Goal: Check status: Check status

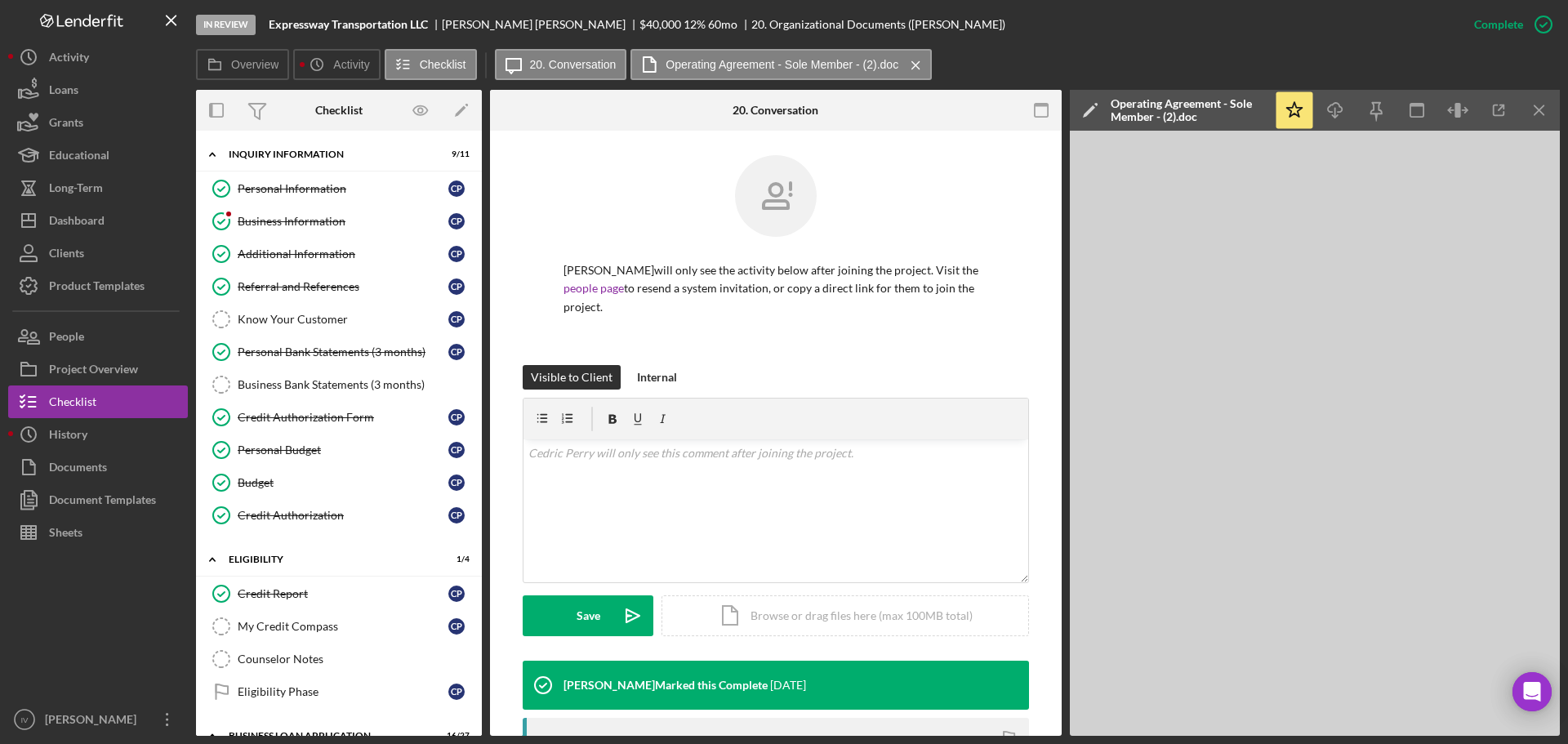
scroll to position [436, 0]
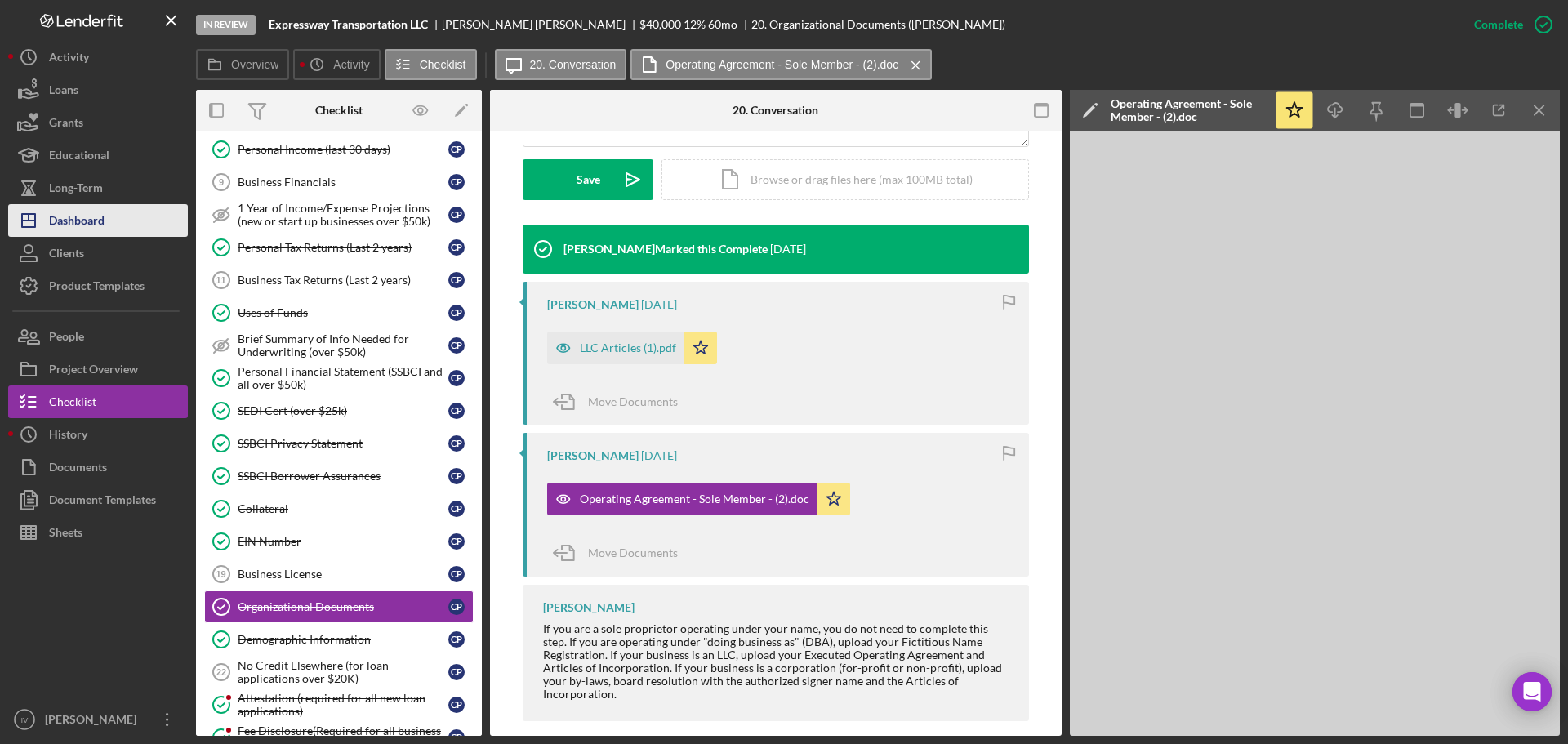
click at [62, 216] on div "Dashboard" at bounding box center [77, 222] width 55 height 37
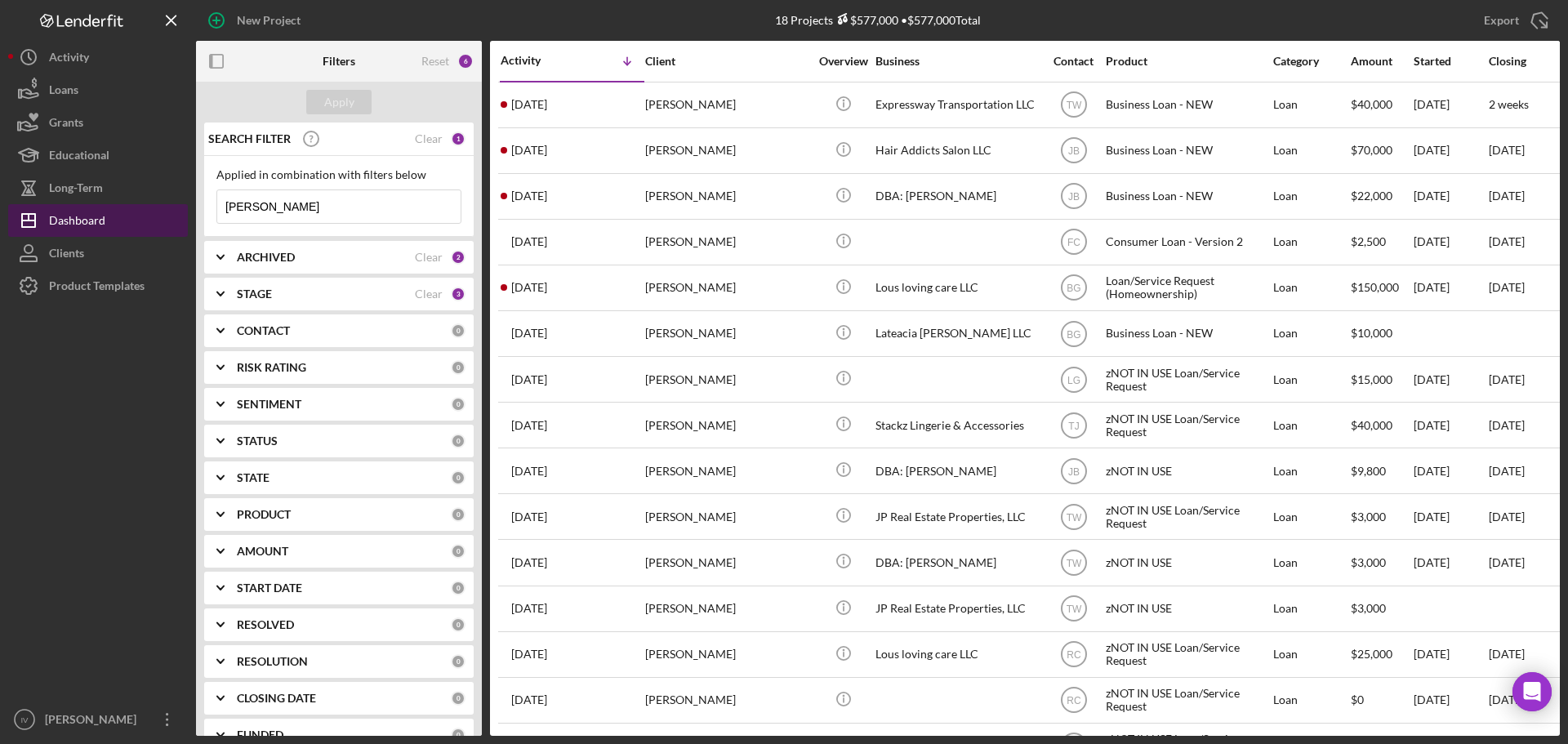
drag, startPoint x: 269, startPoint y: 213, endPoint x: 169, endPoint y: 213, distance: 100.0
click at [171, 213] on div "New Project 18 Projects $577,000 • $577,000 Total Perry Export Icon/Export Filt…" at bounding box center [784, 368] width 1552 height 736
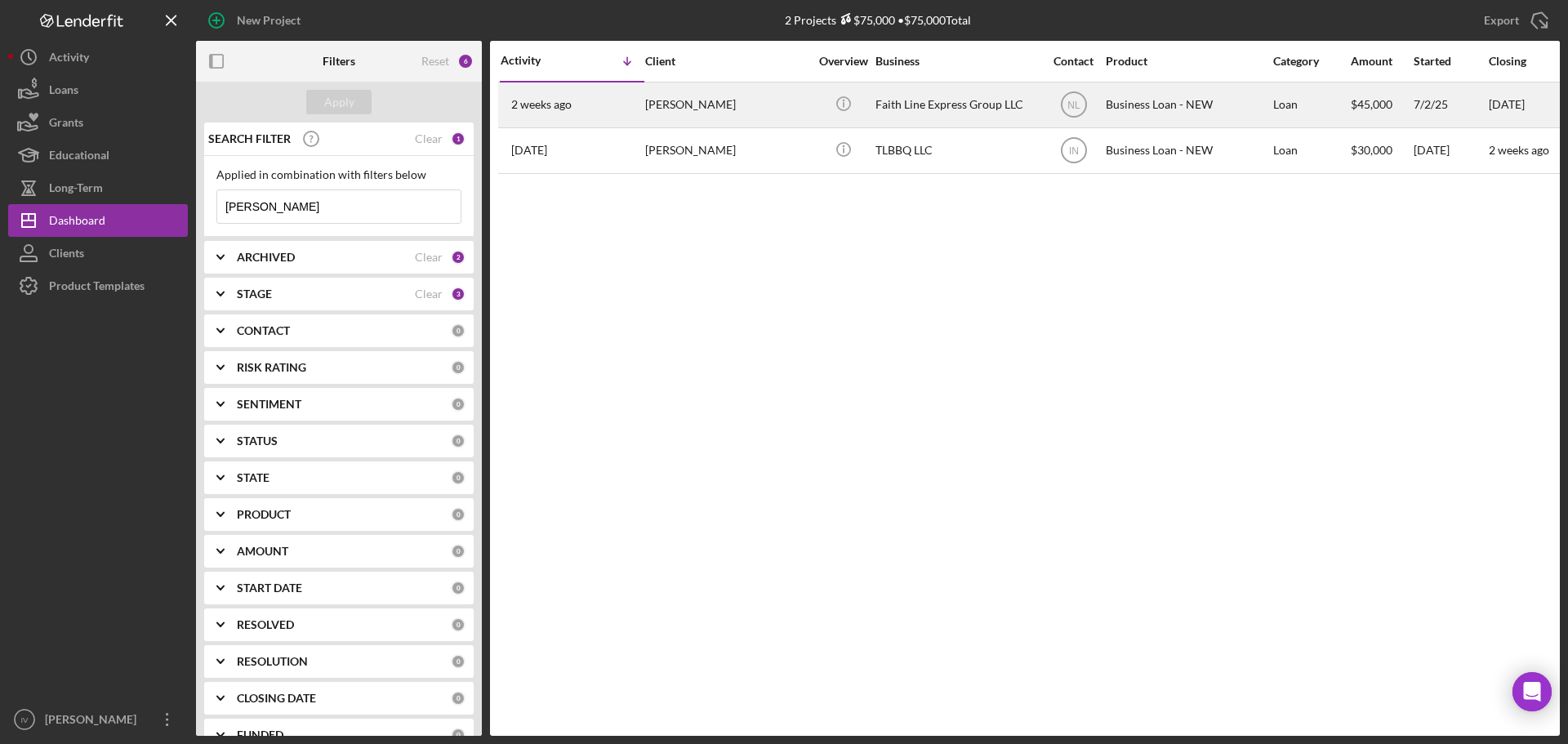
type input "[PERSON_NAME]"
click at [763, 103] on div "[PERSON_NAME]" at bounding box center [726, 105] width 164 height 43
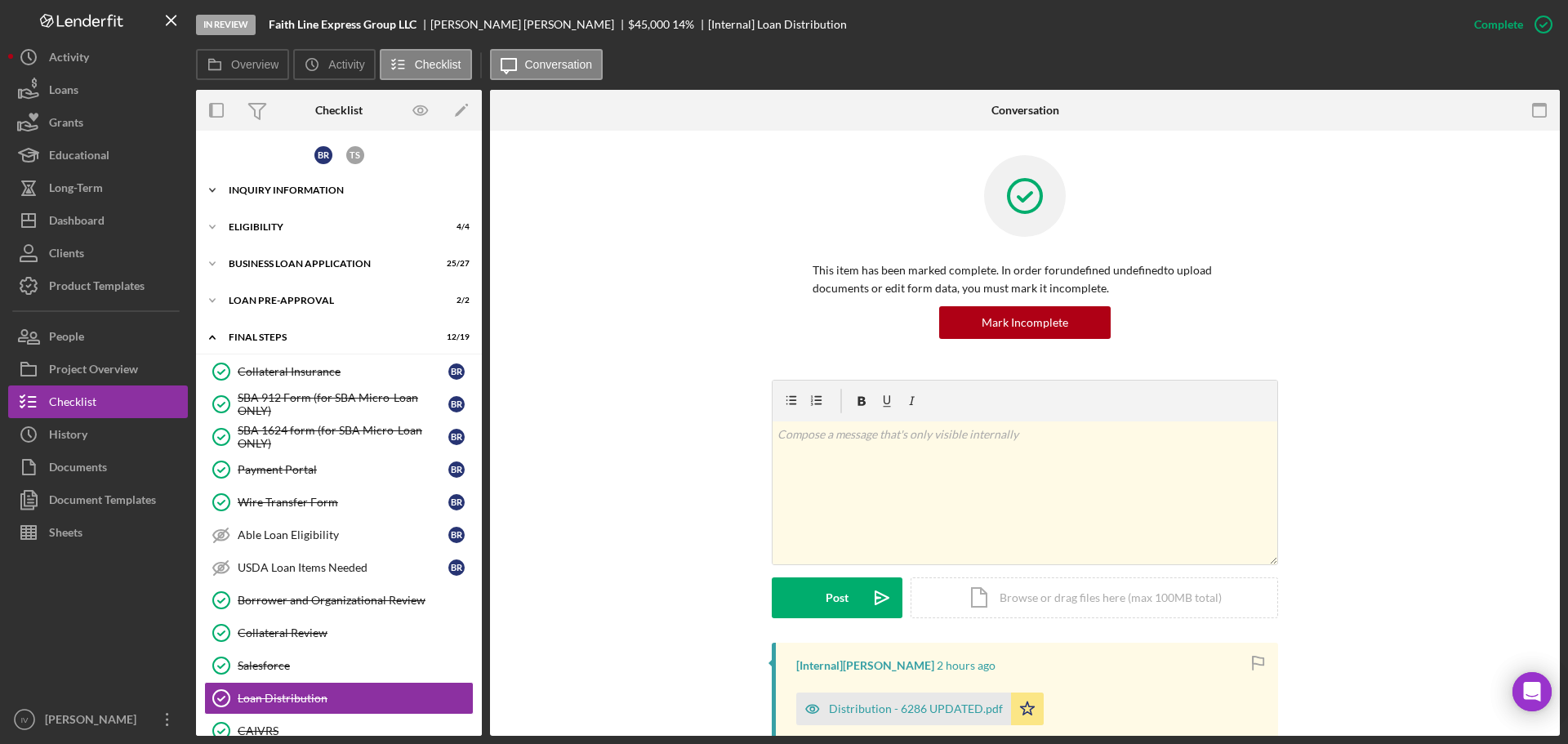
click at [296, 187] on div "INQUIRY INFORMATION" at bounding box center [345, 190] width 233 height 10
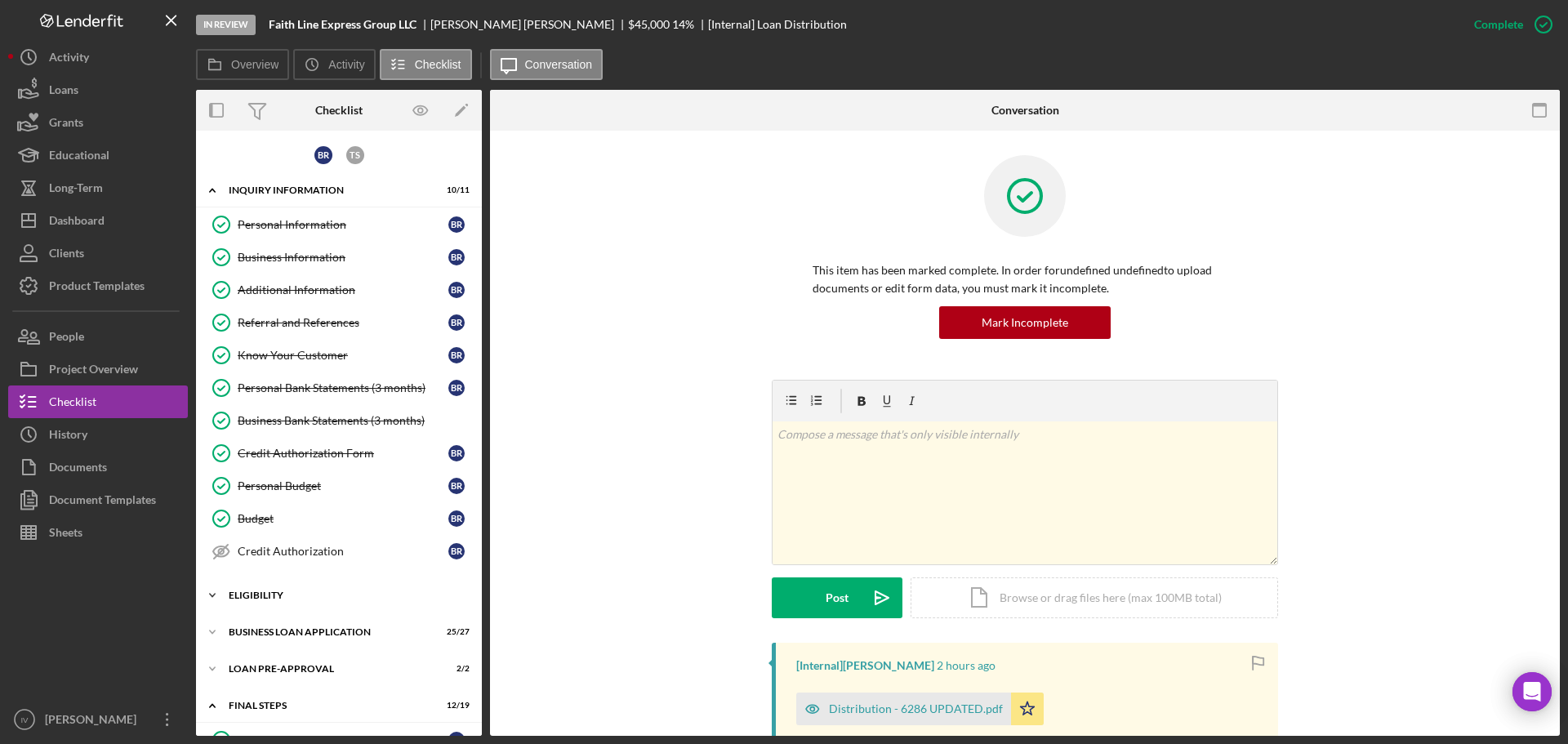
click at [268, 589] on div "Icon/Expander ELIGIBILITY 4 / 4" at bounding box center [339, 595] width 286 height 33
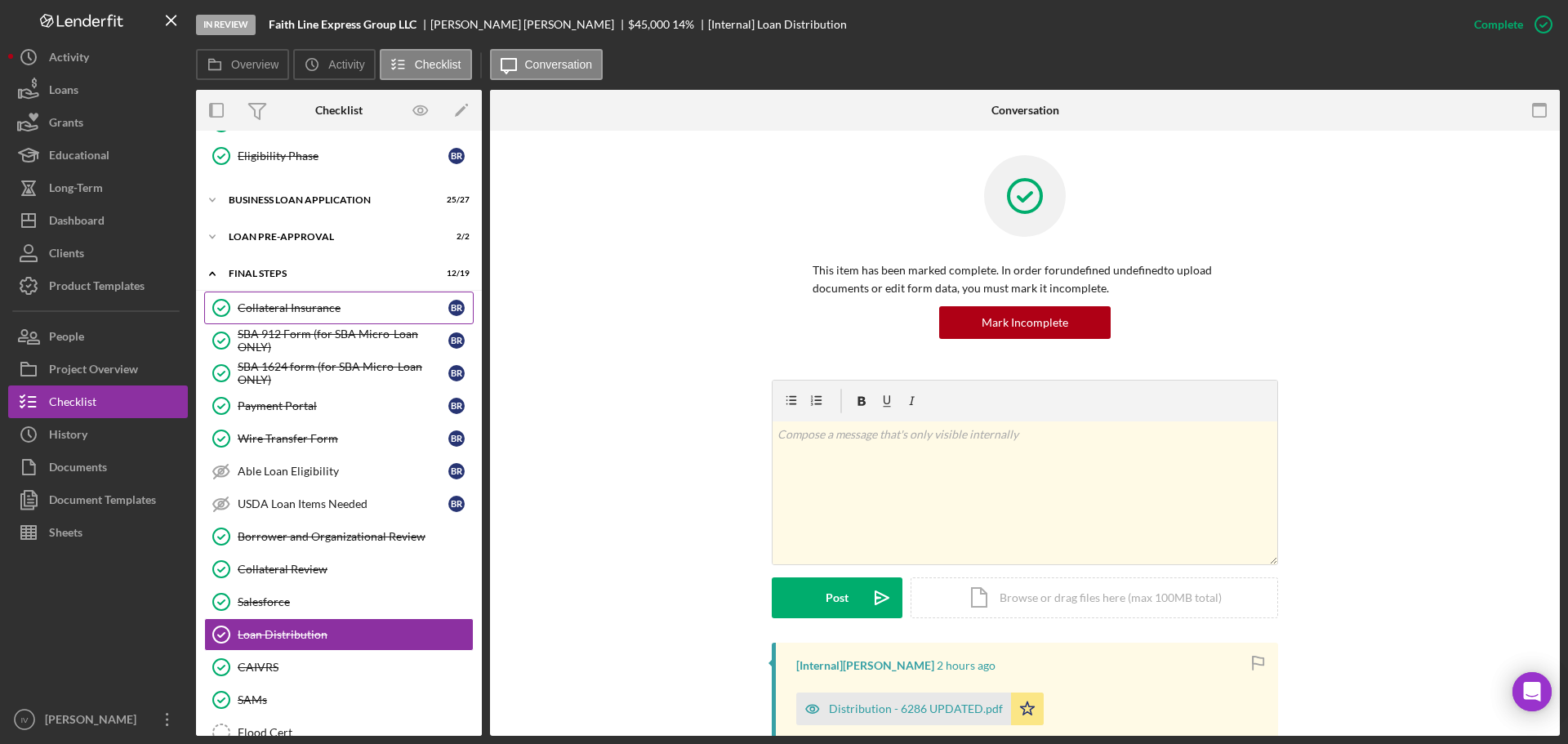
scroll to position [409, 0]
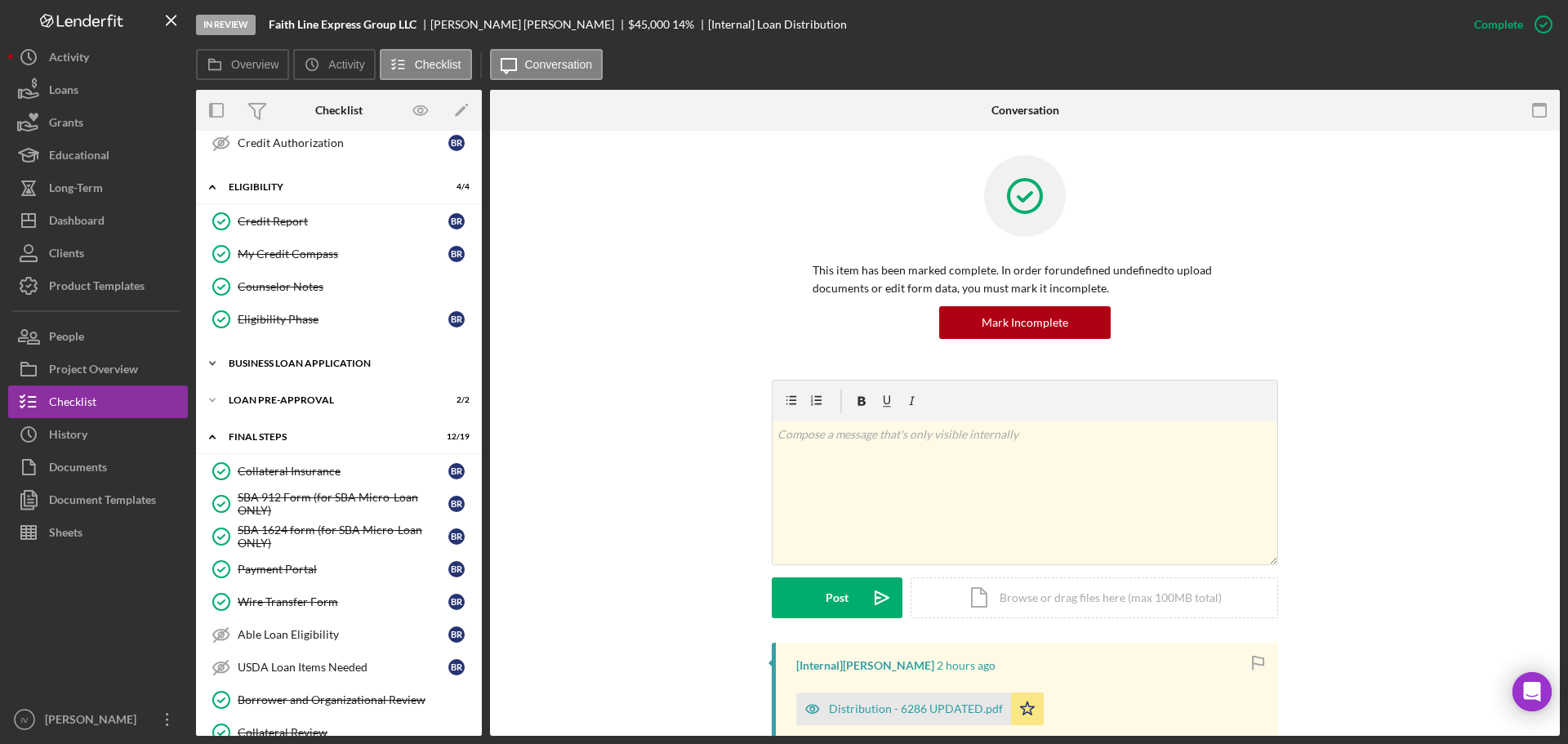
click at [326, 354] on div "Icon/Expander BUSINESS LOAN APPLICATION 25 / 27" at bounding box center [339, 363] width 286 height 33
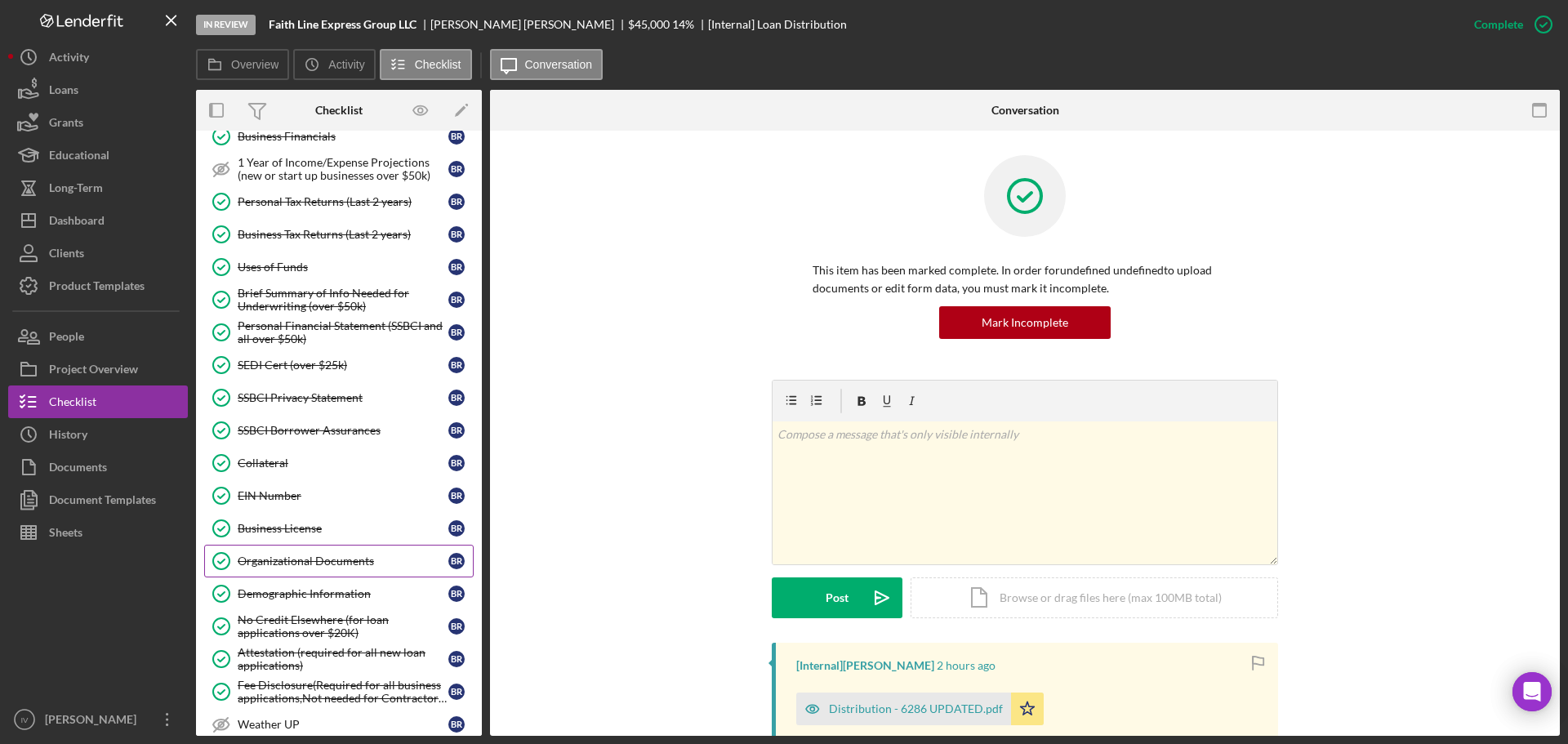
scroll to position [816, 0]
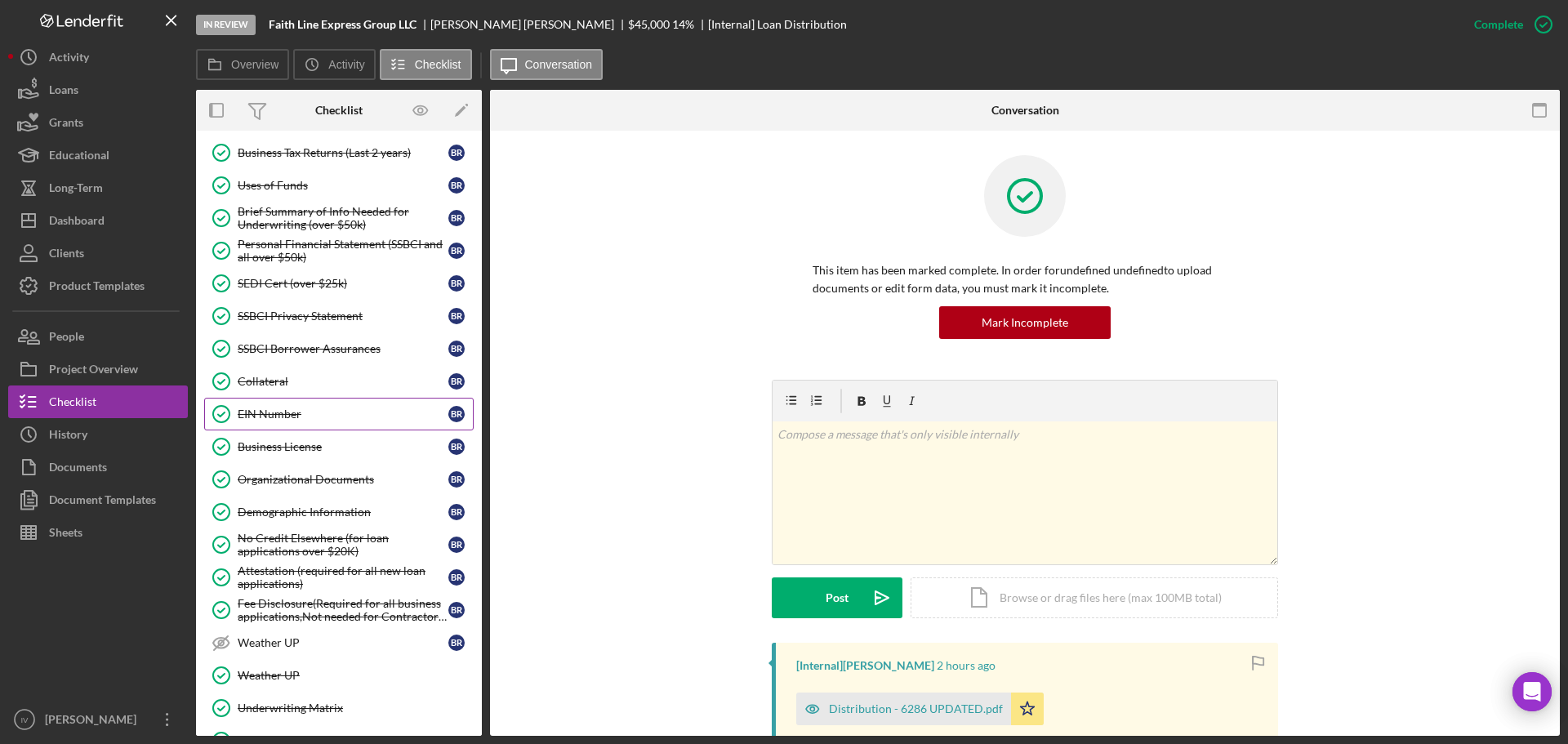
click at [289, 410] on div "EIN Number" at bounding box center [343, 414] width 211 height 13
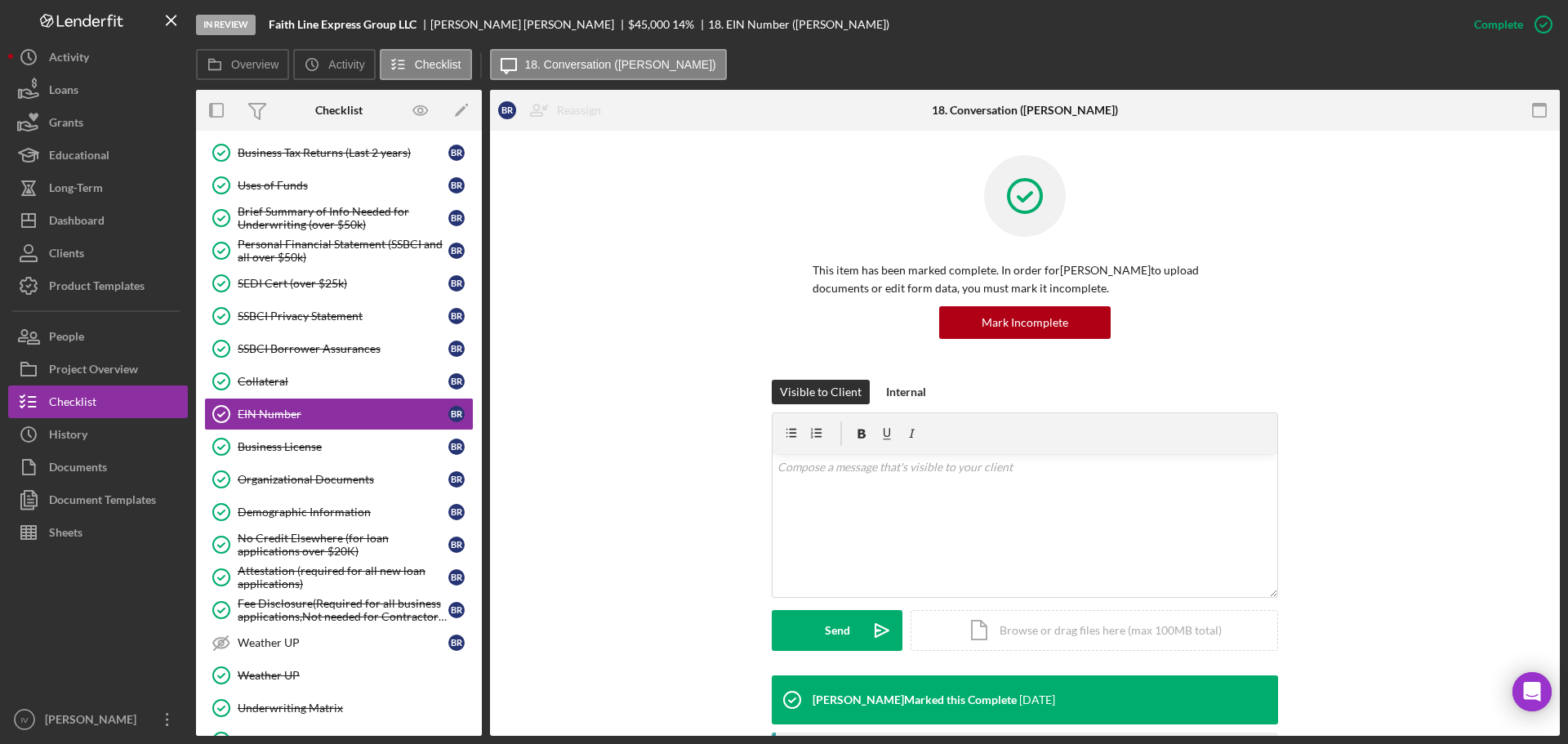
scroll to position [409, 0]
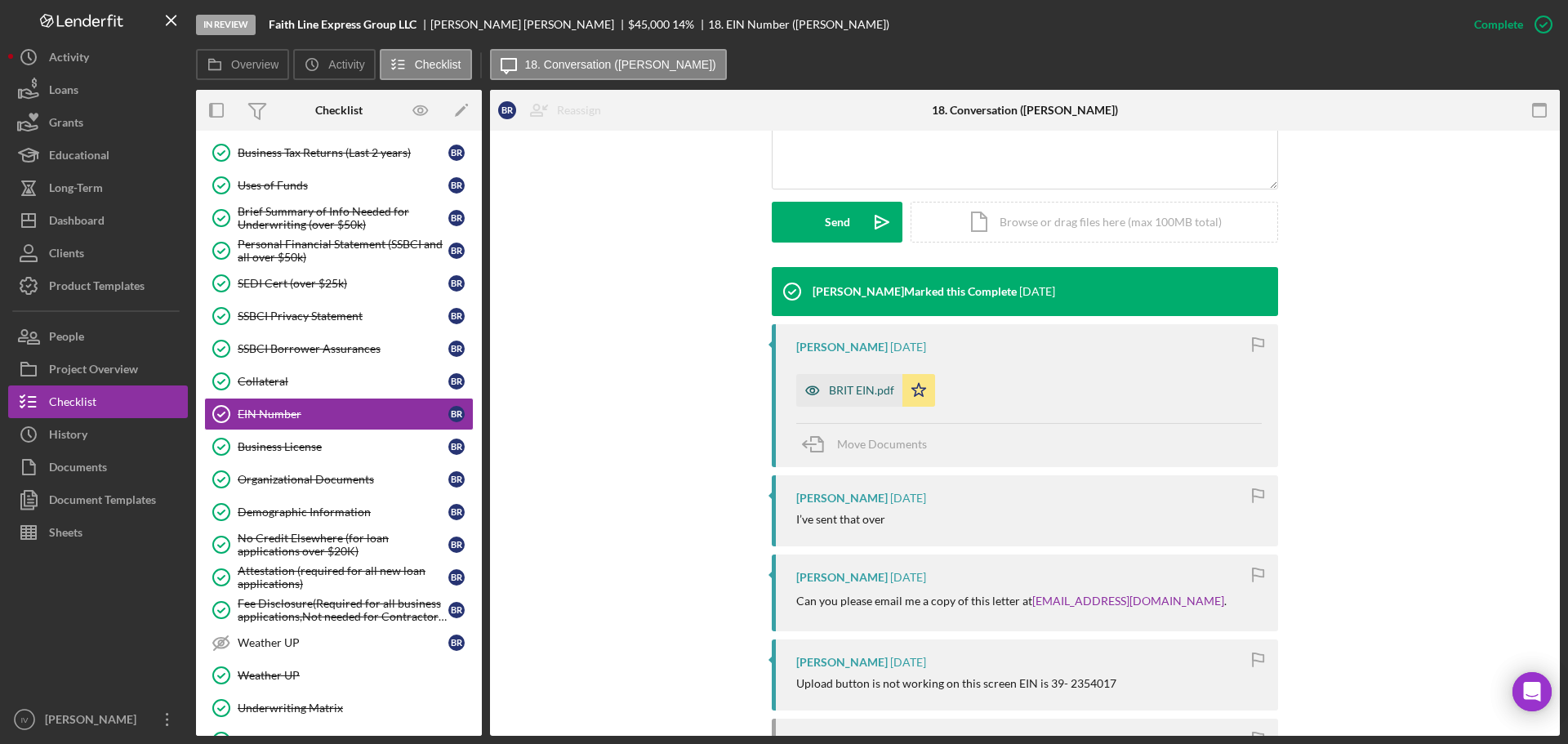
click at [866, 390] on div "BRIT EIN.pdf" at bounding box center [861, 390] width 65 height 13
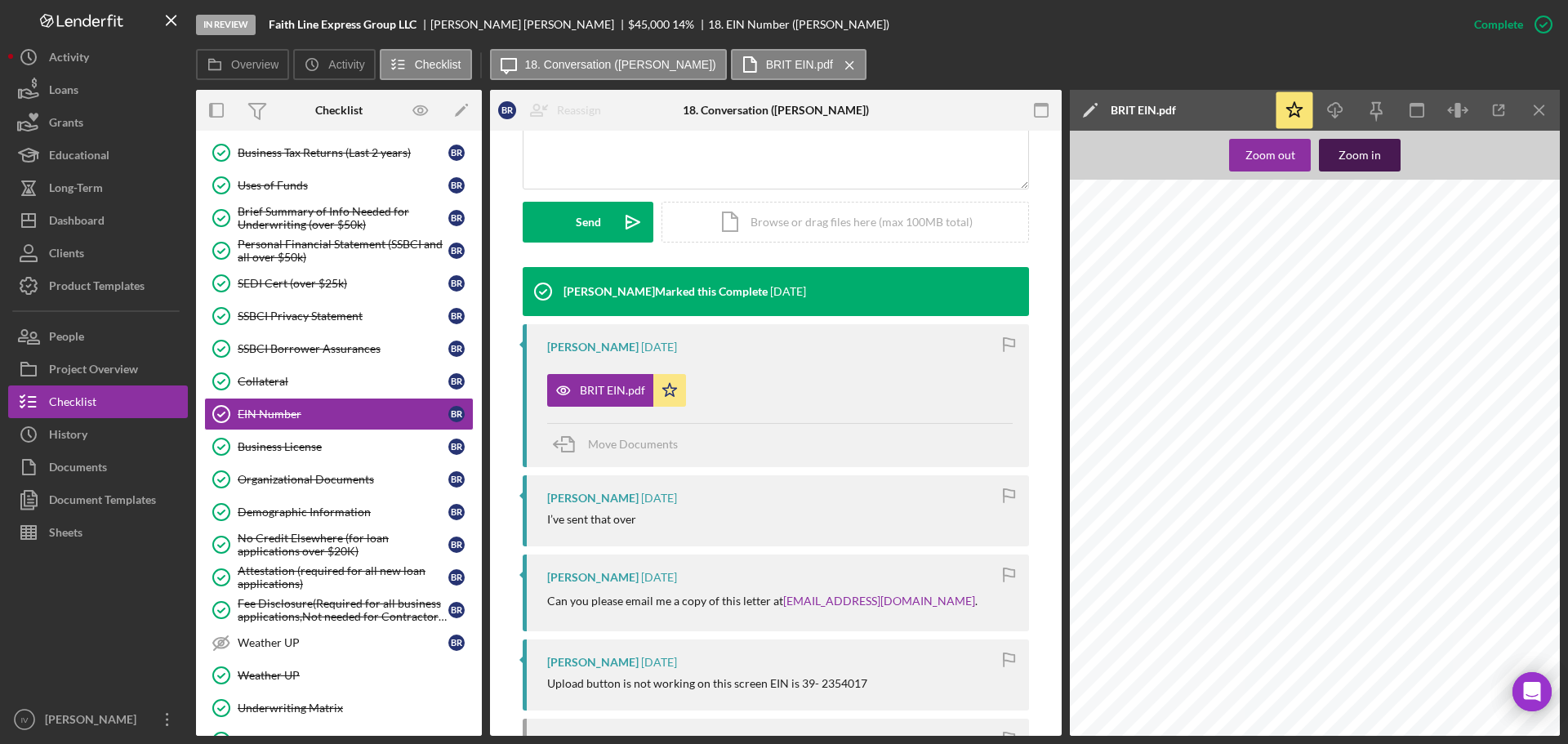
click at [1341, 155] on div "Zoom in" at bounding box center [1359, 155] width 42 height 33
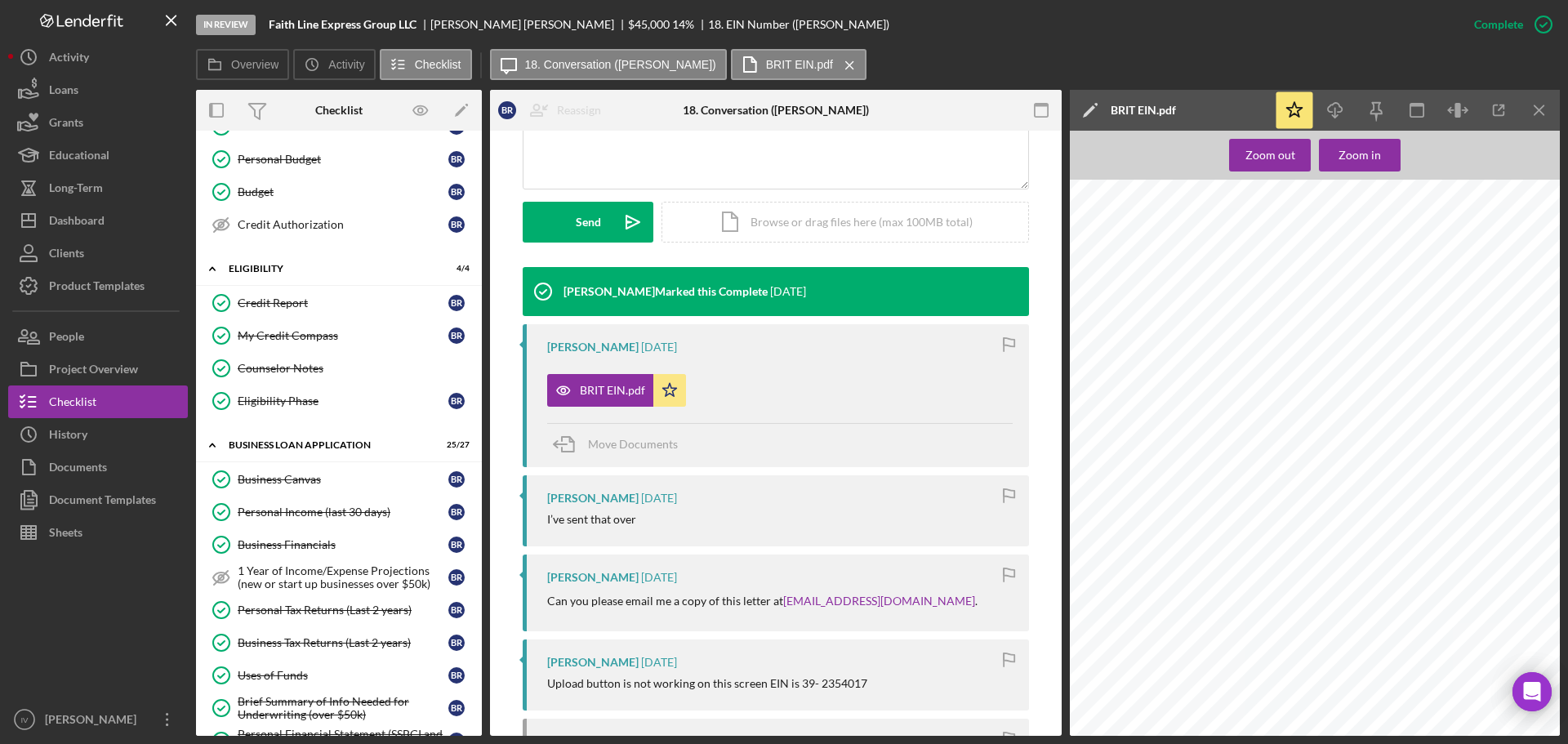
scroll to position [0, 0]
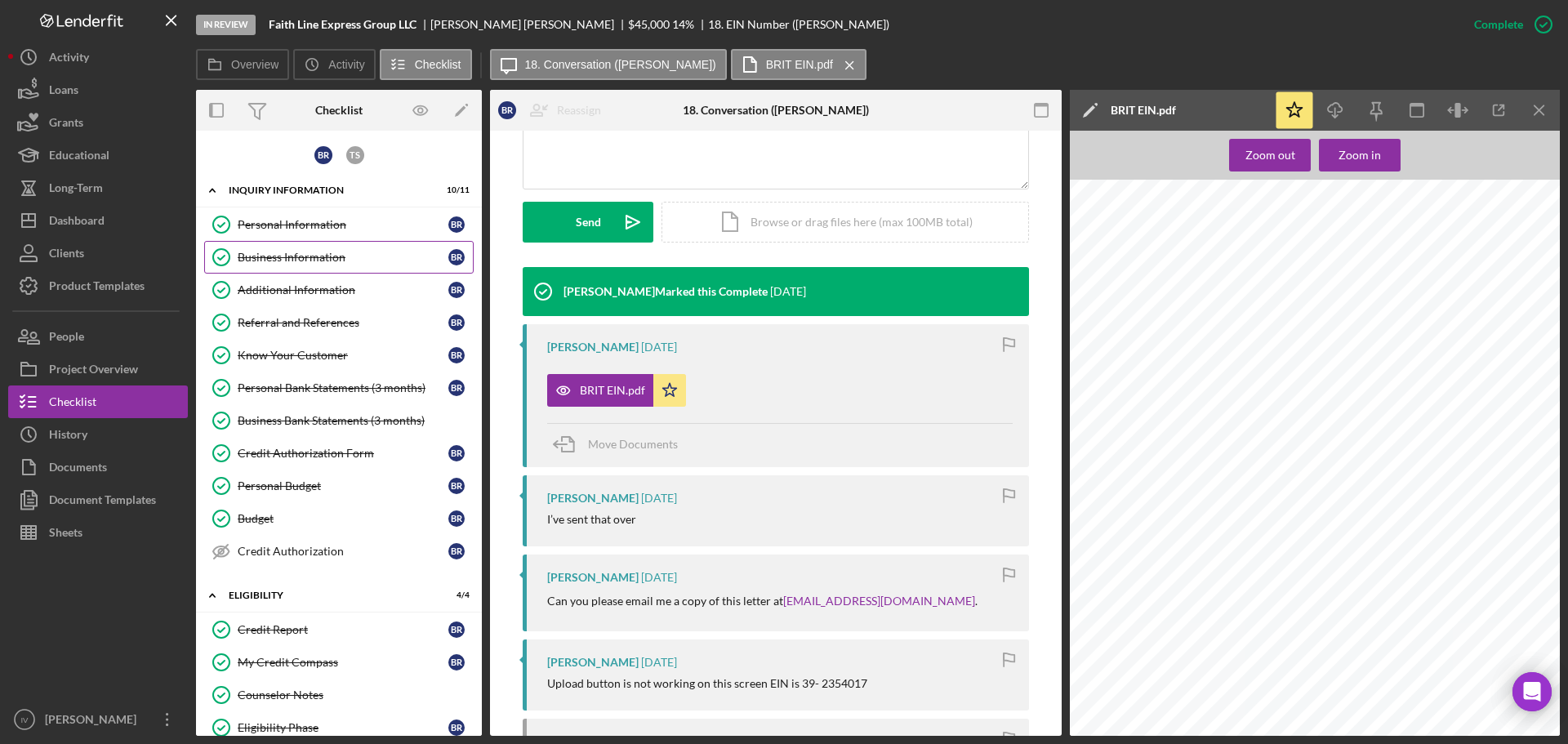
click at [276, 259] on div "Business Information" at bounding box center [343, 257] width 211 height 13
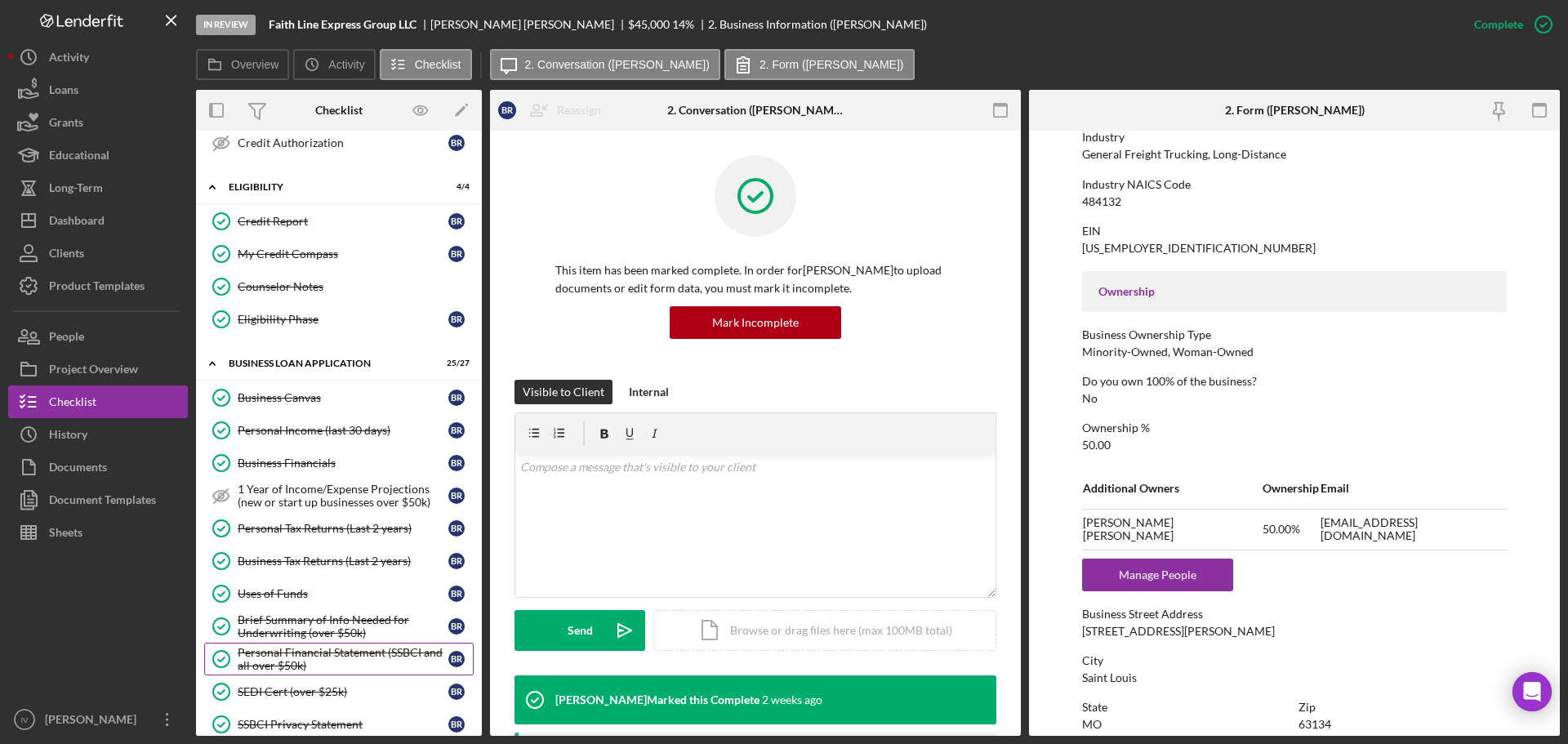
scroll to position [571, 0]
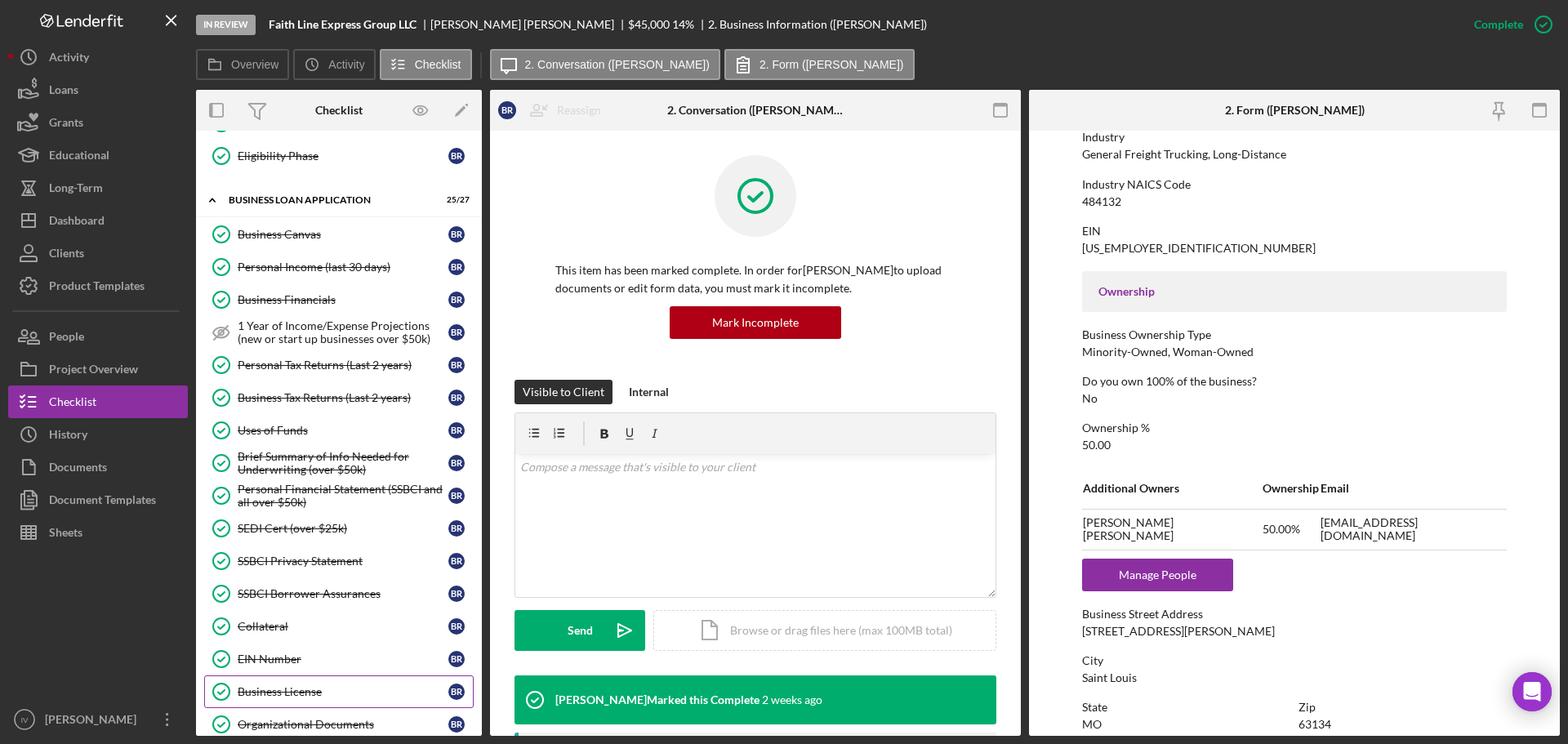
click at [264, 687] on div "Business License" at bounding box center [343, 691] width 211 height 13
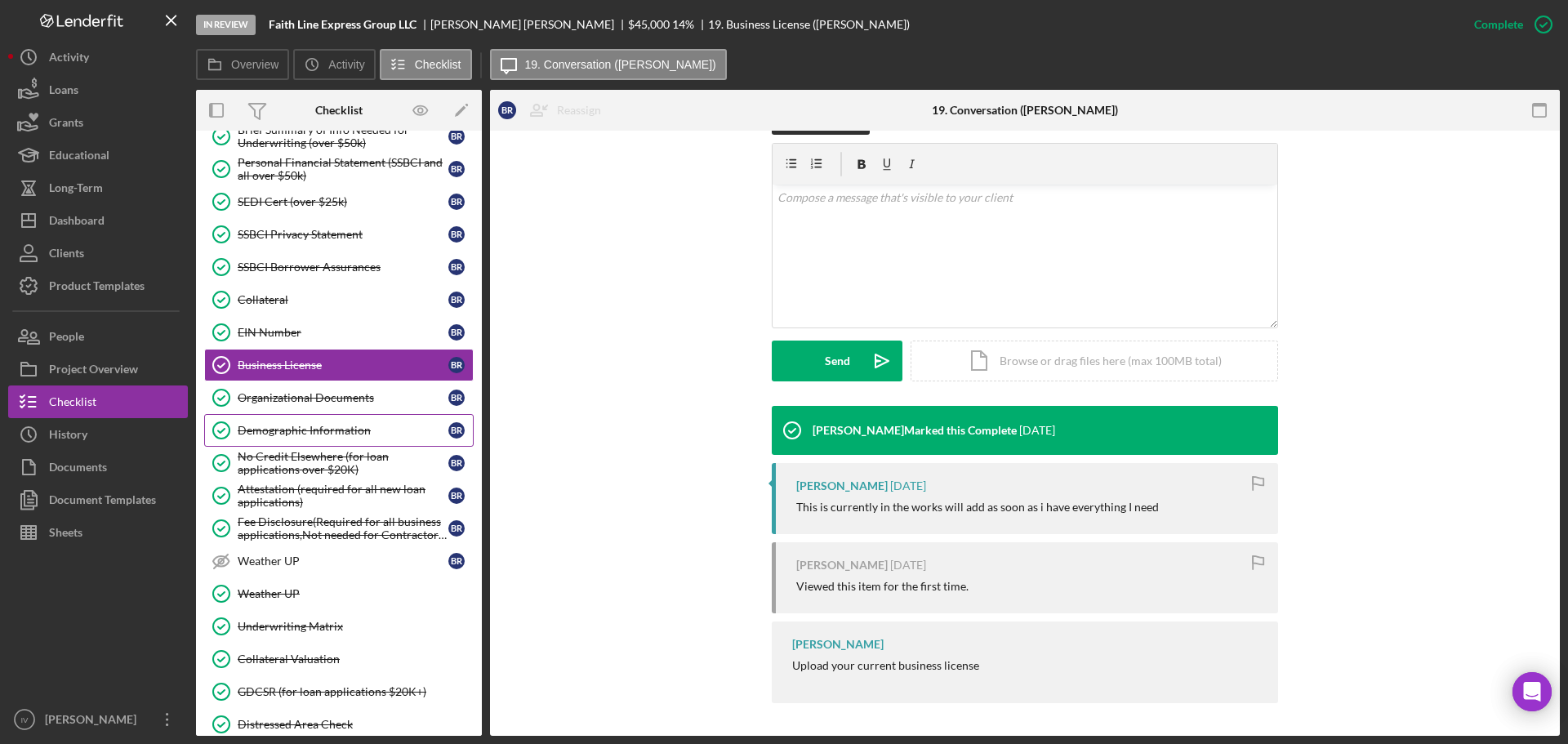
scroll to position [1061, 0]
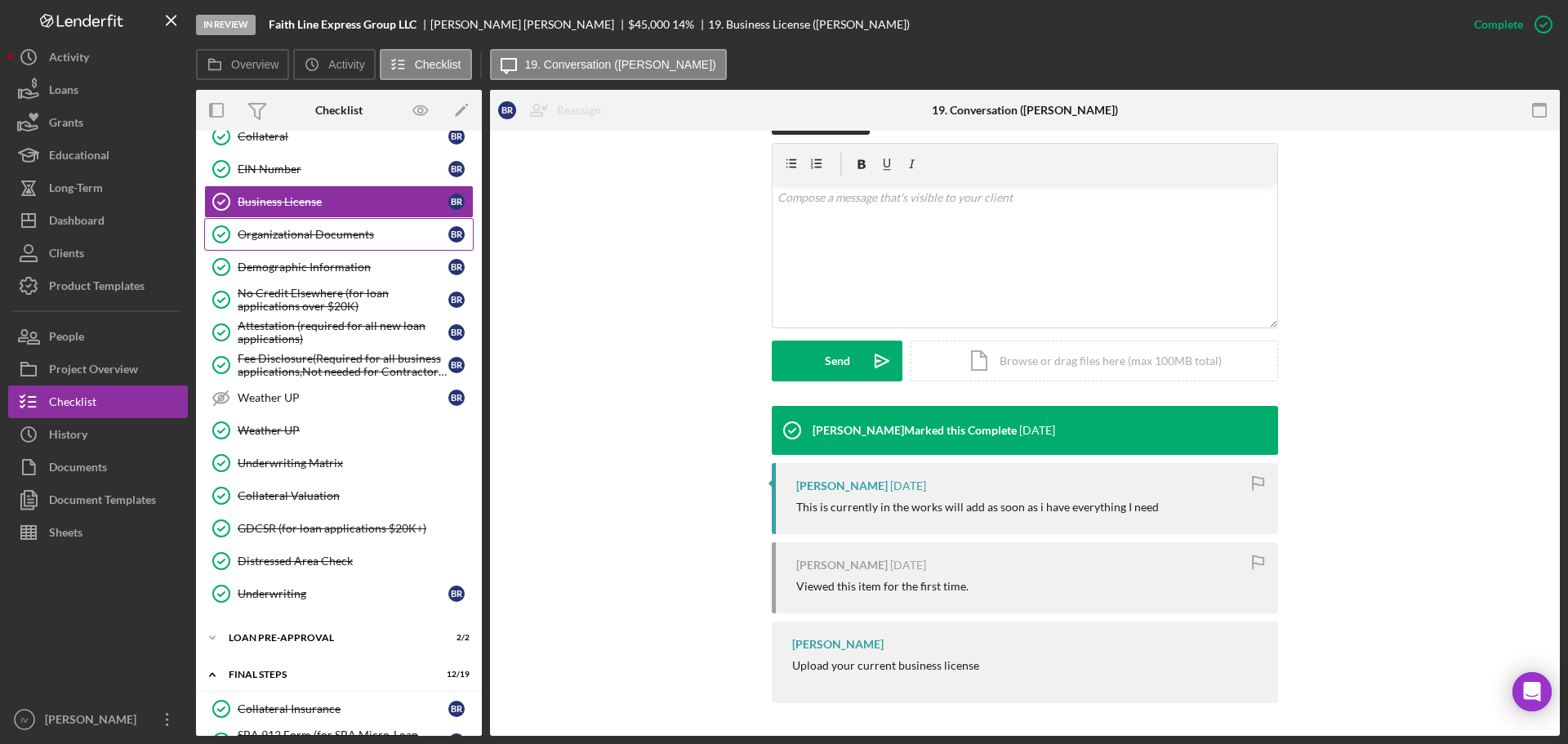
click at [275, 225] on link "Organizational Documents Organizational Documents B R" at bounding box center [338, 234] width 269 height 33
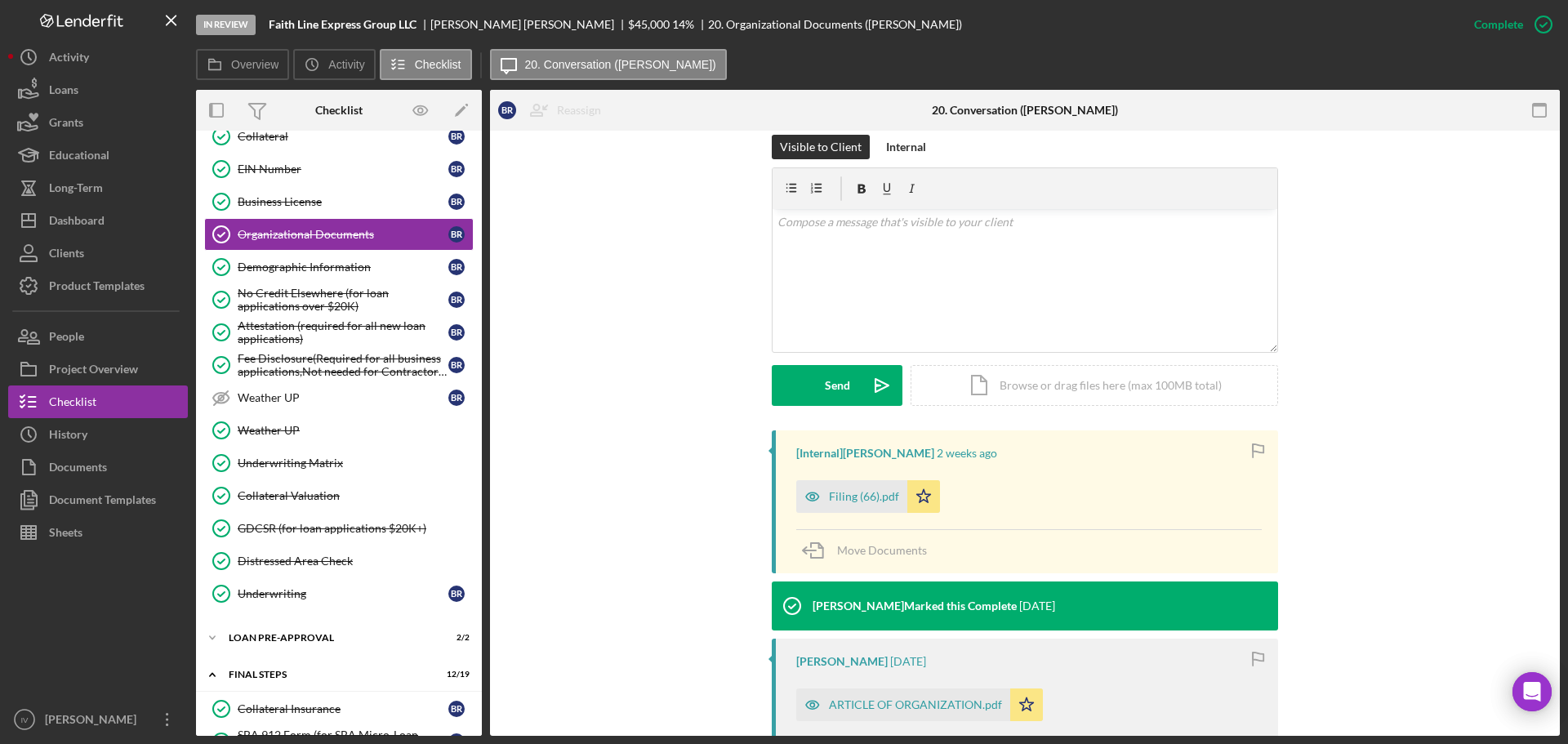
scroll to position [409, 0]
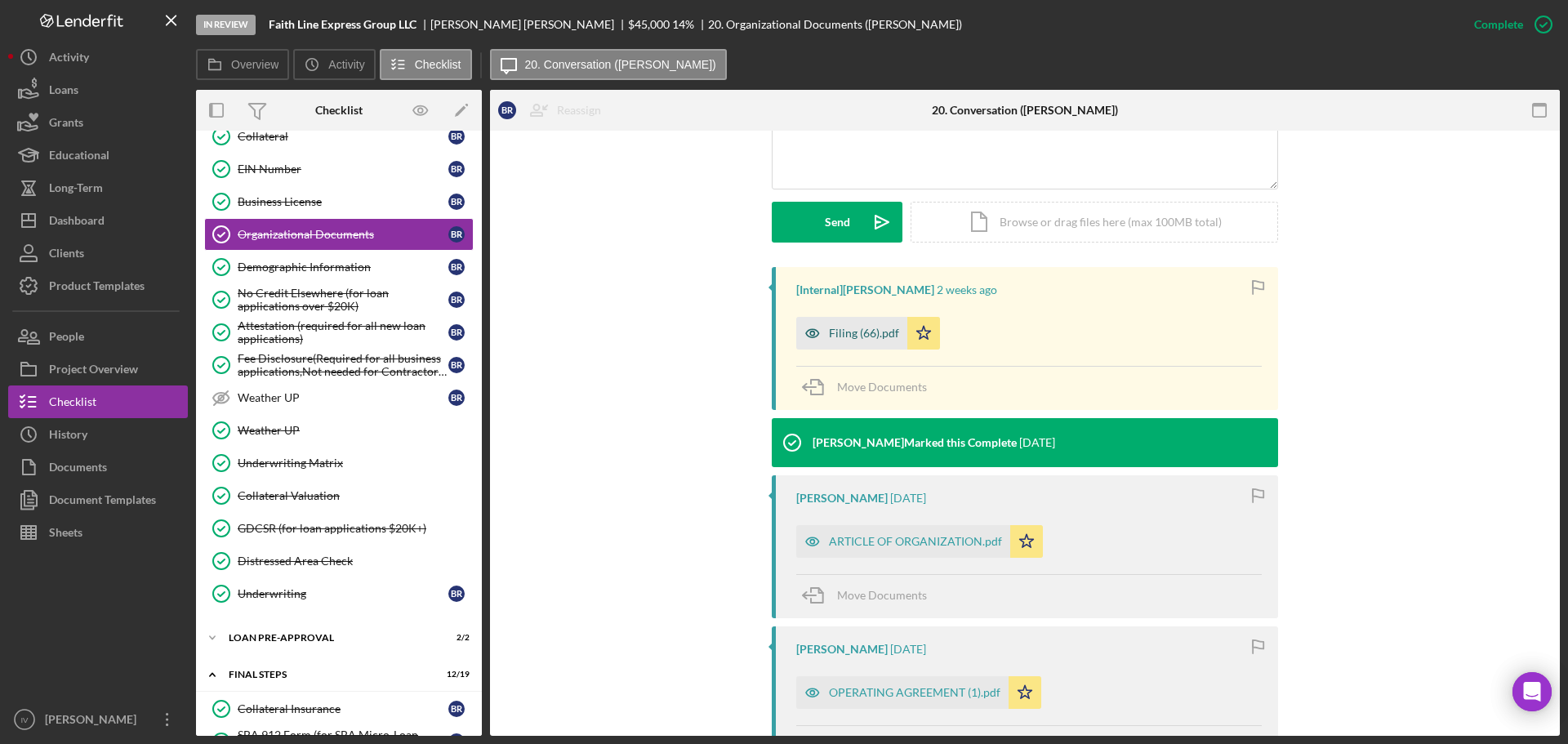
click at [851, 333] on div "Filing (66).pdf" at bounding box center [864, 333] width 71 height 13
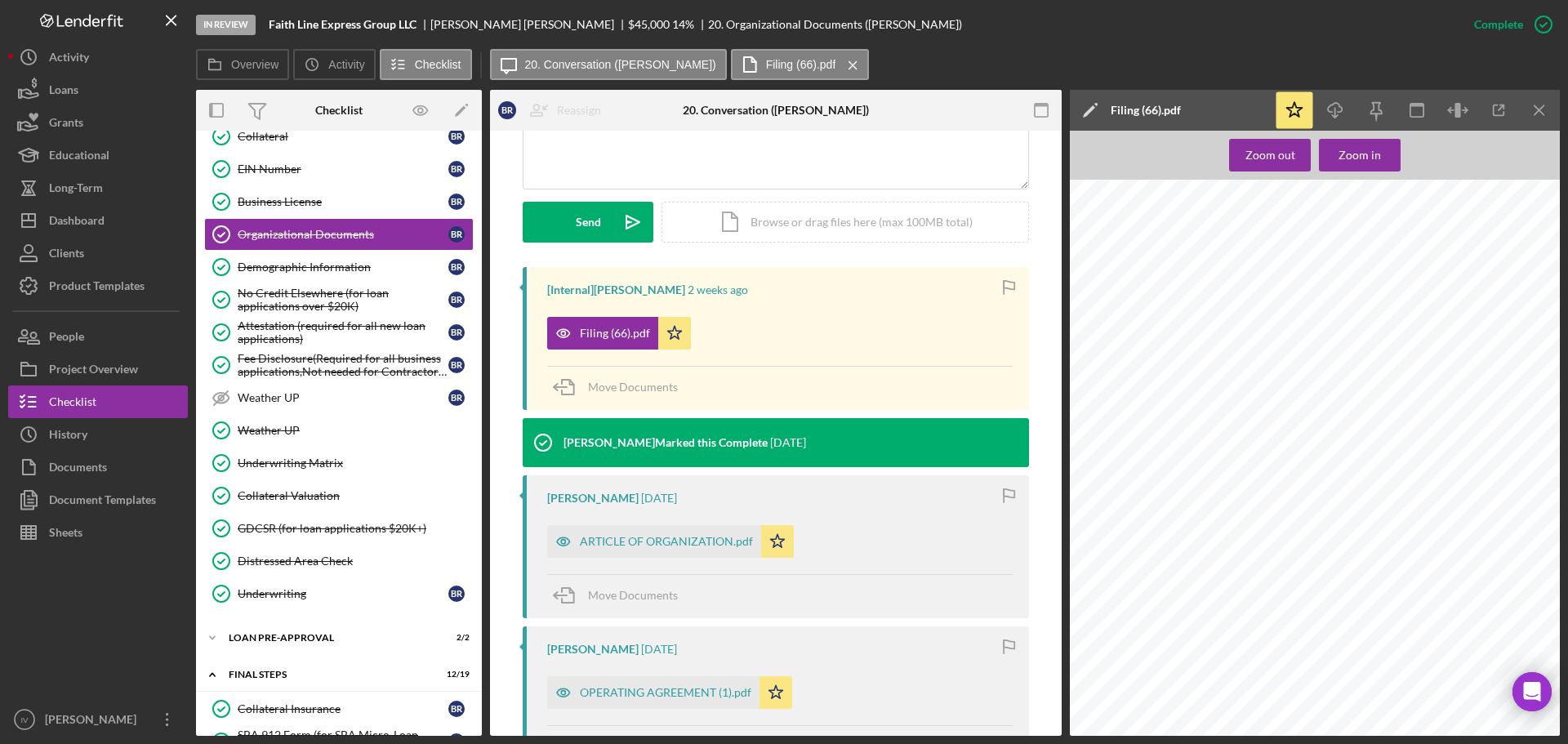
scroll to position [571, 0]
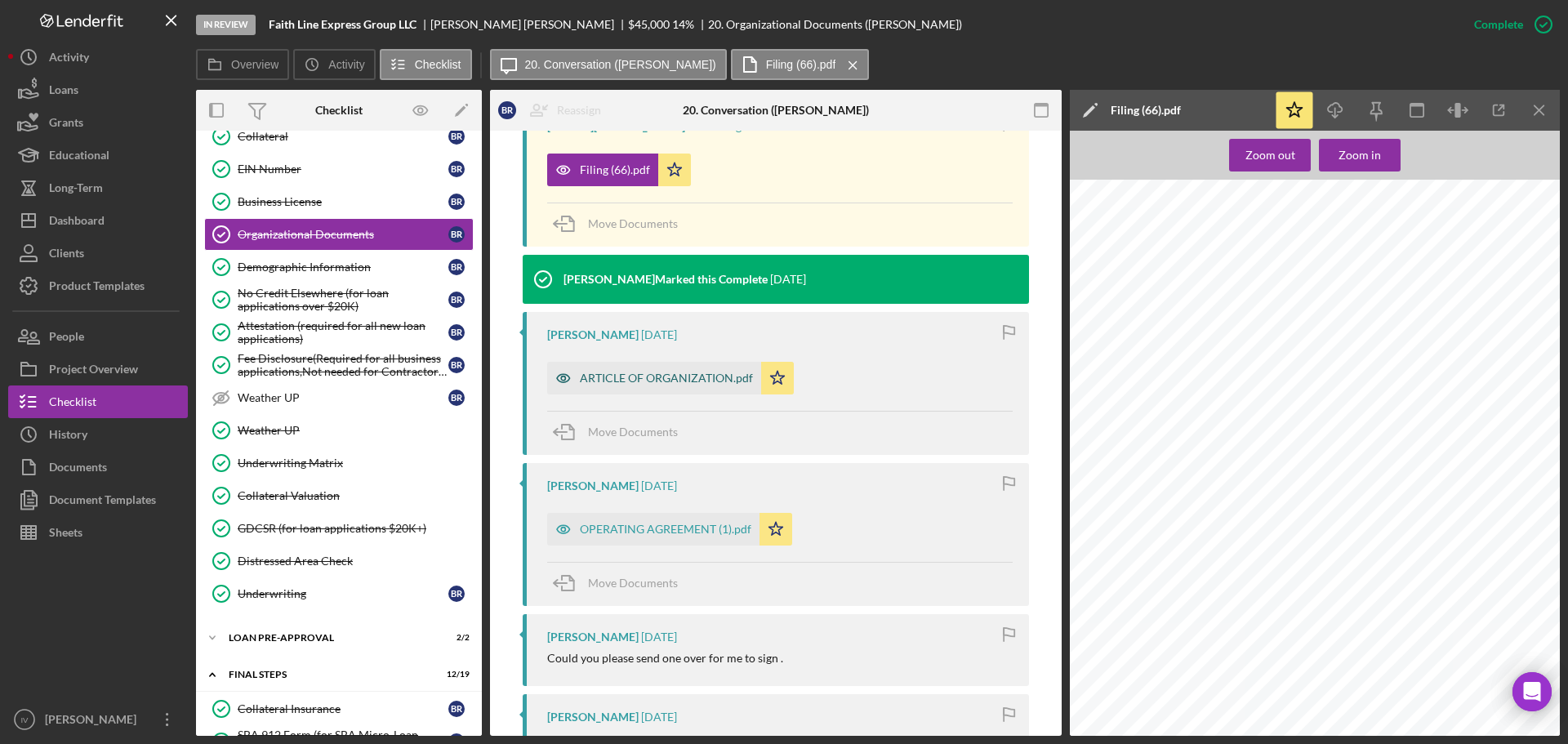
click at [717, 384] on div "ARTICLE OF ORGANIZATION.pdf" at bounding box center [666, 377] width 174 height 13
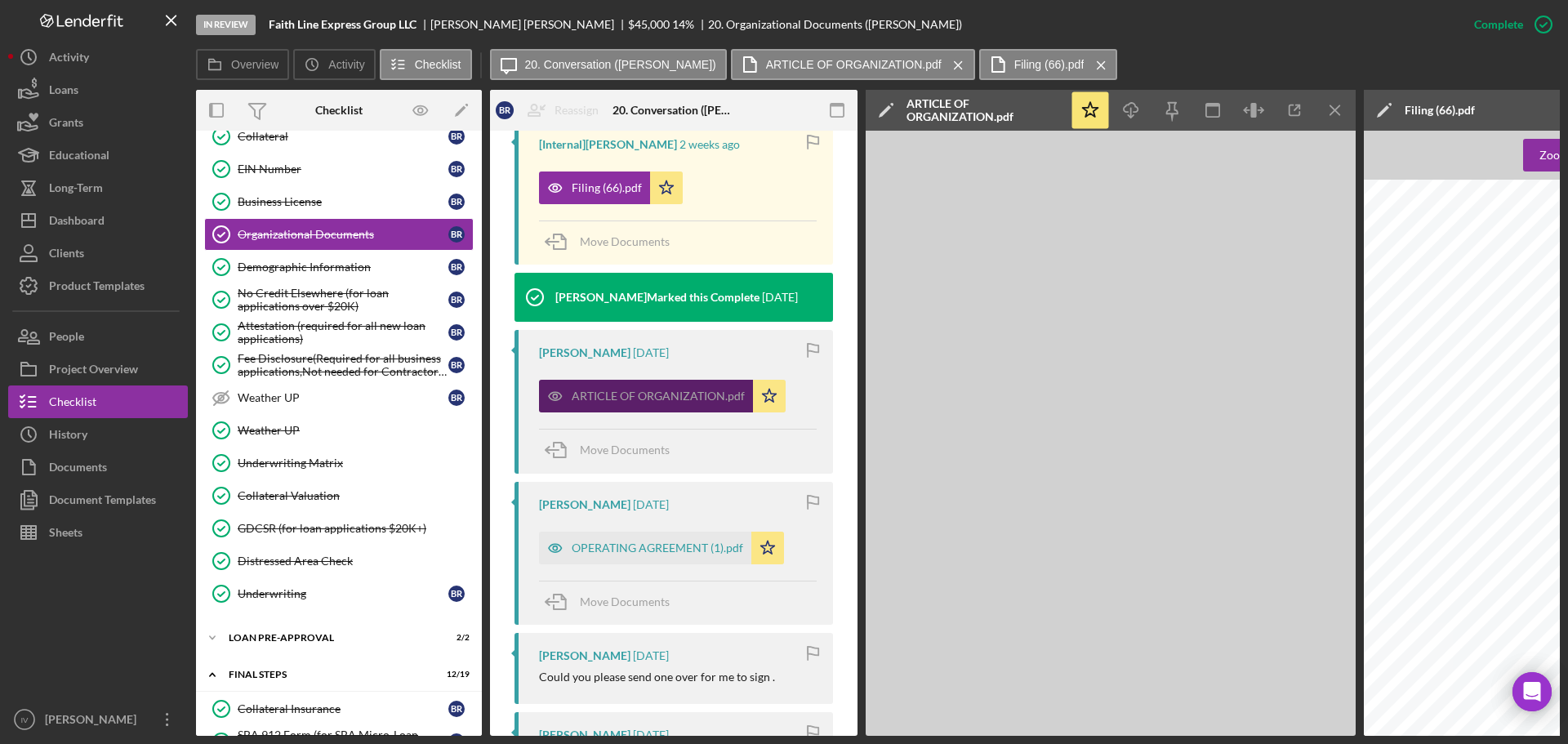
scroll to position [590, 0]
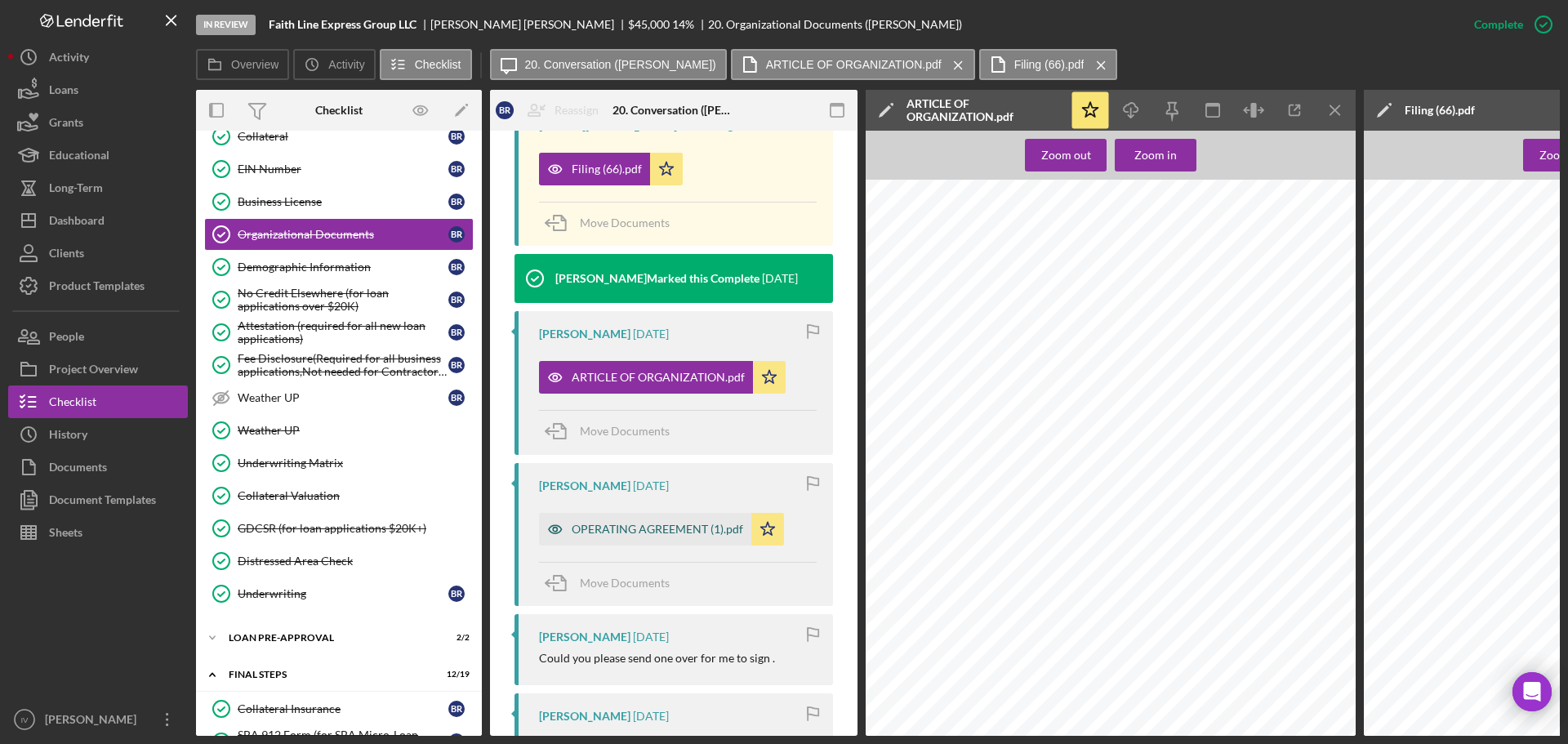
click at [647, 527] on div "OPERATING AGREEMENT (1).pdf" at bounding box center [657, 528] width 172 height 13
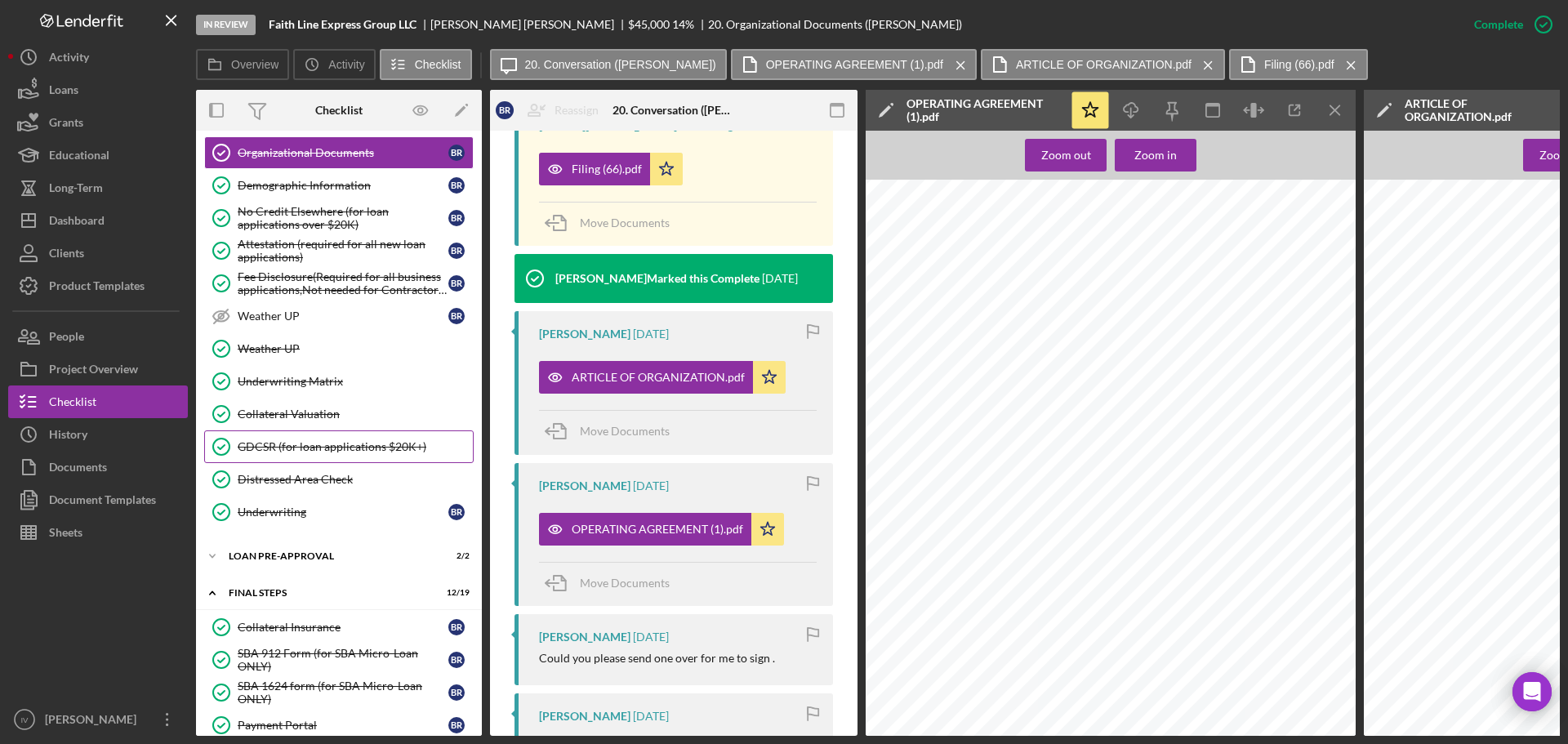
scroll to position [1061, 0]
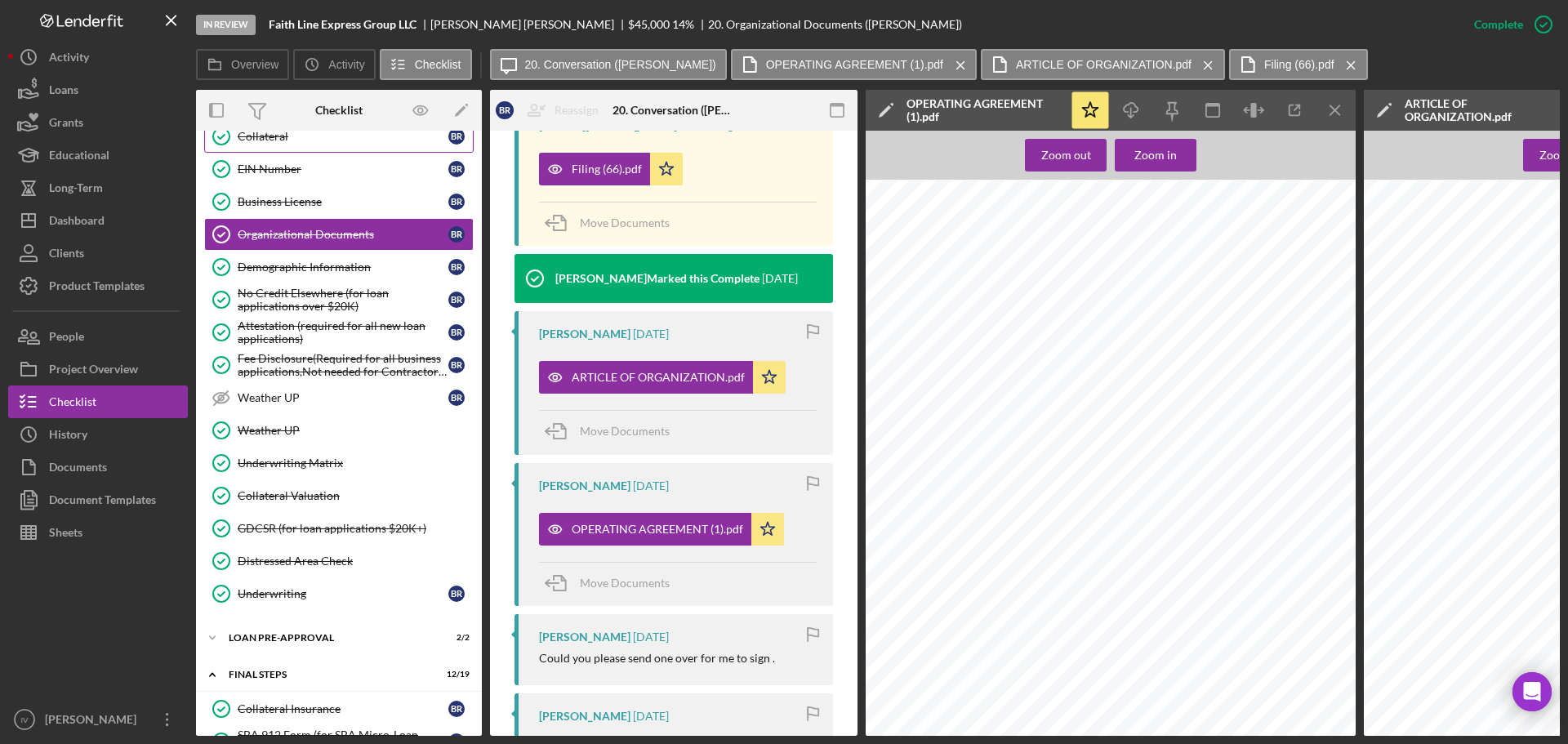
click at [250, 140] on div "Collateral" at bounding box center [343, 136] width 211 height 13
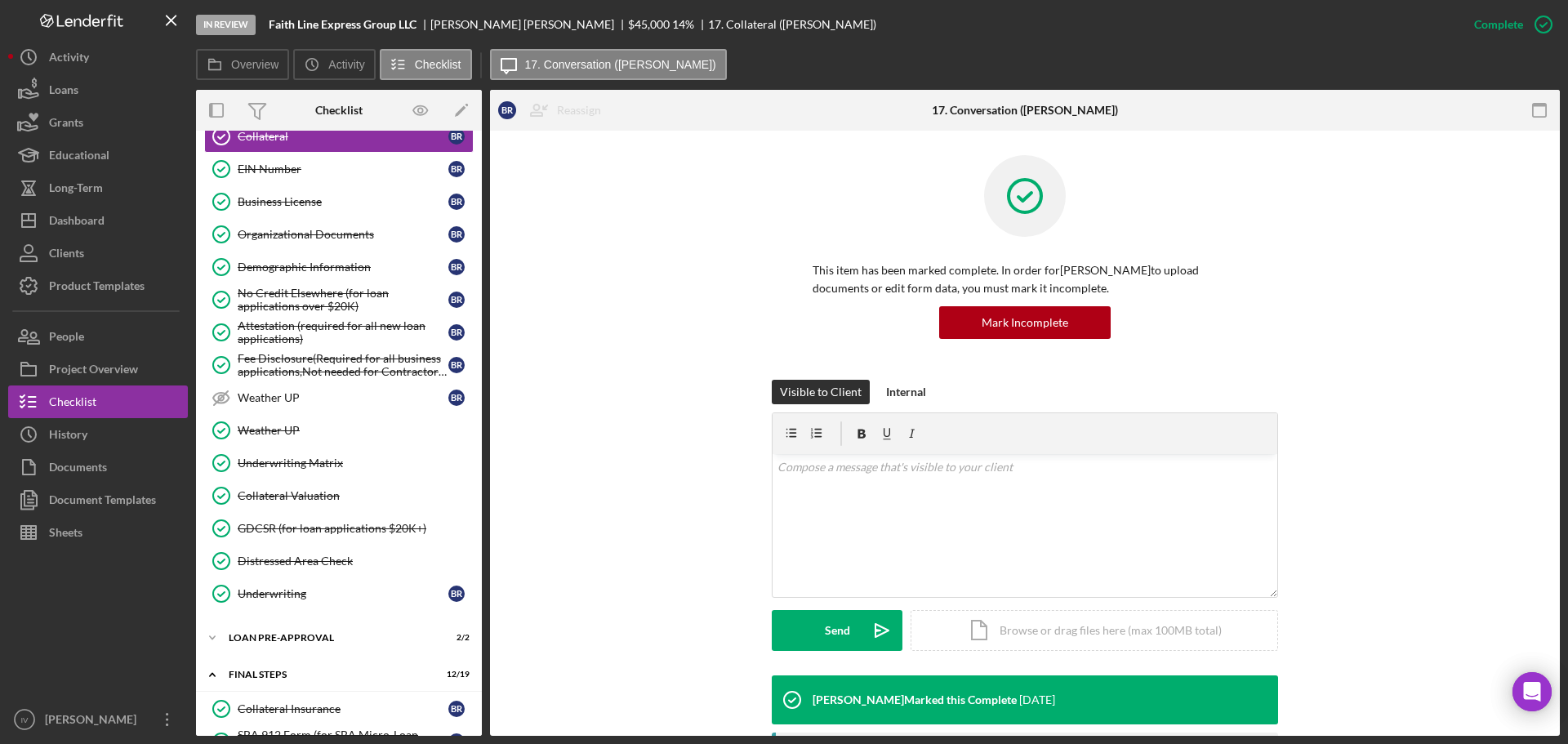
scroll to position [326, 0]
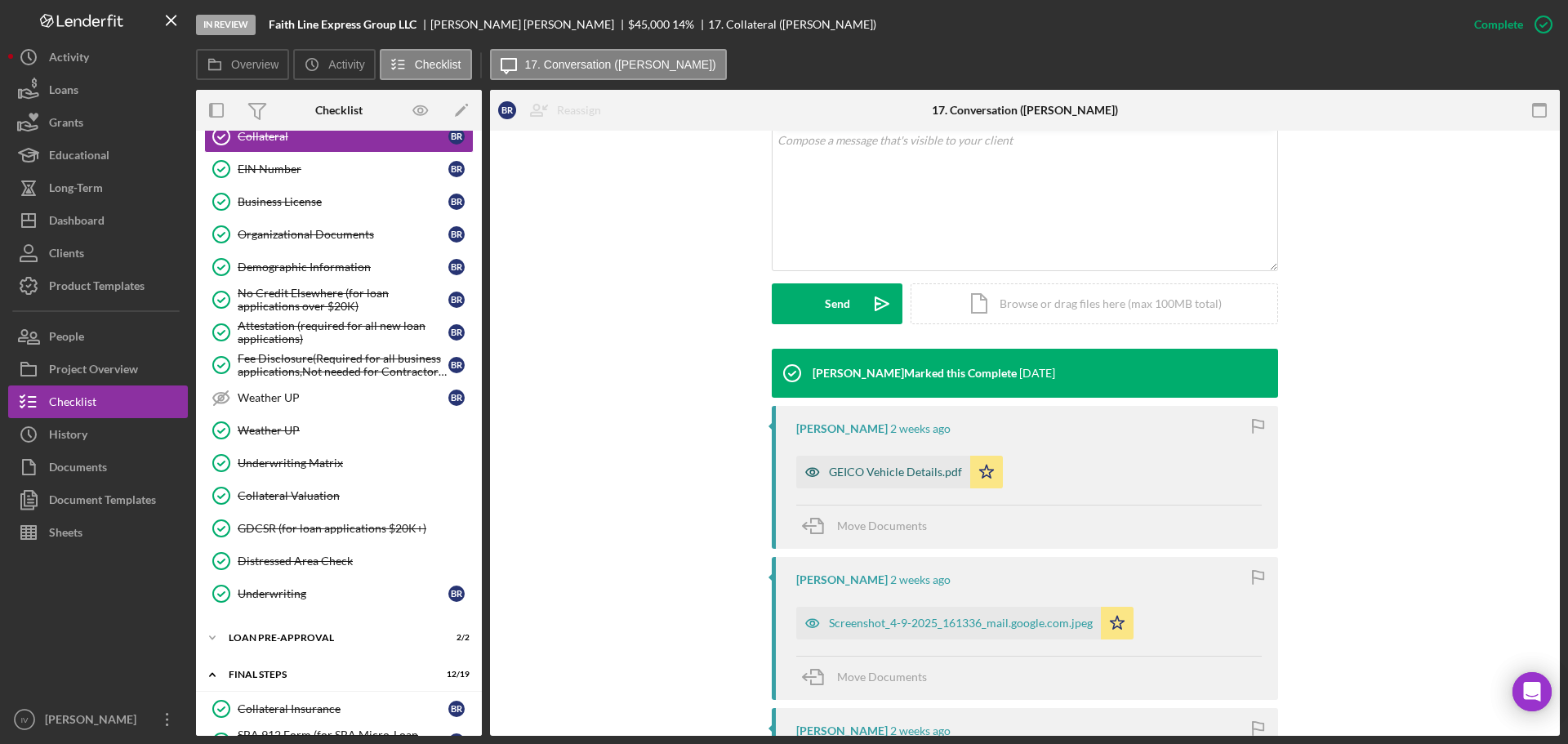
click at [869, 473] on div "GEICO Vehicle Details.pdf" at bounding box center [895, 471] width 133 height 13
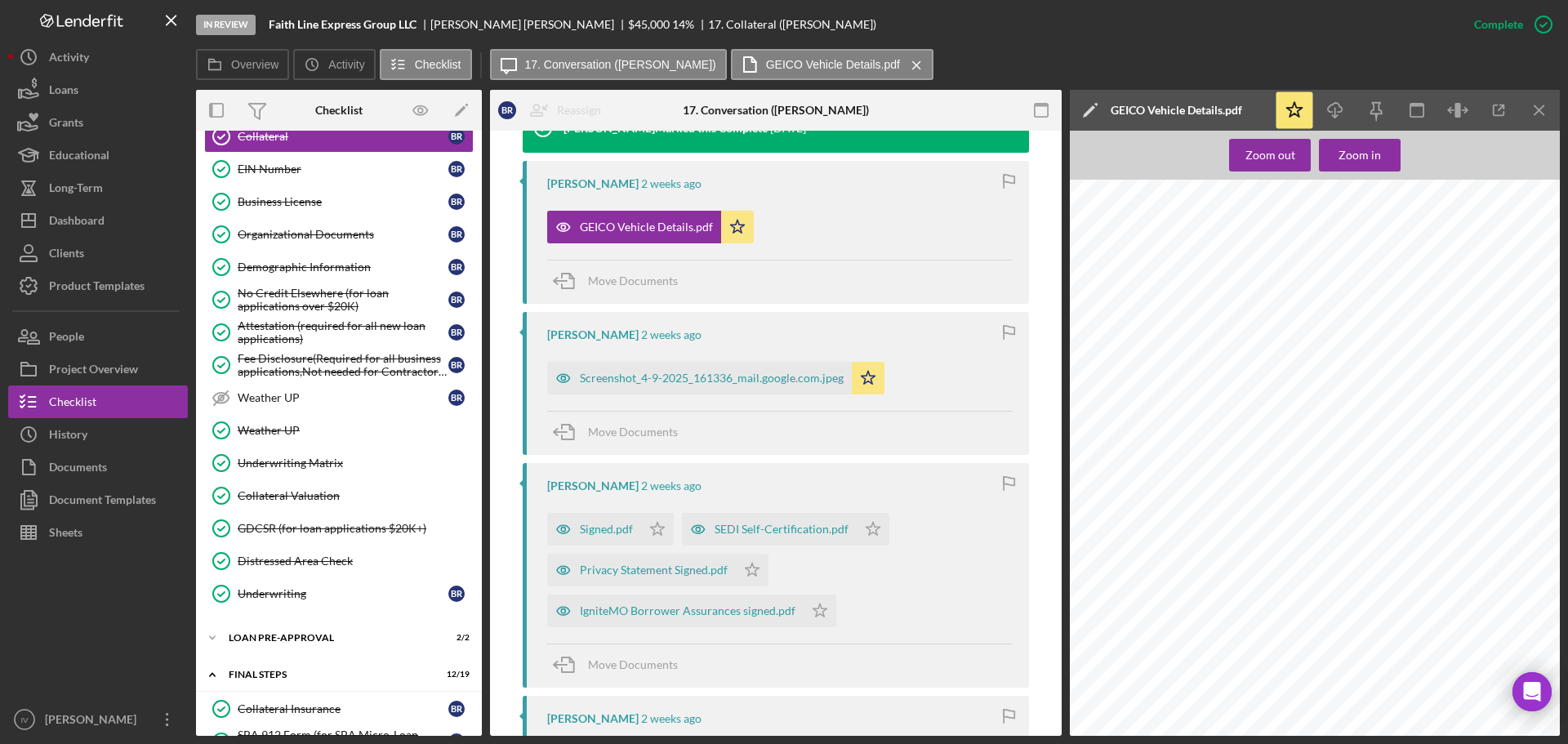
scroll to position [490, 0]
click at [640, 381] on div "Screenshot_4-9-2025_161336_mail.google.com.jpeg" at bounding box center [711, 377] width 264 height 13
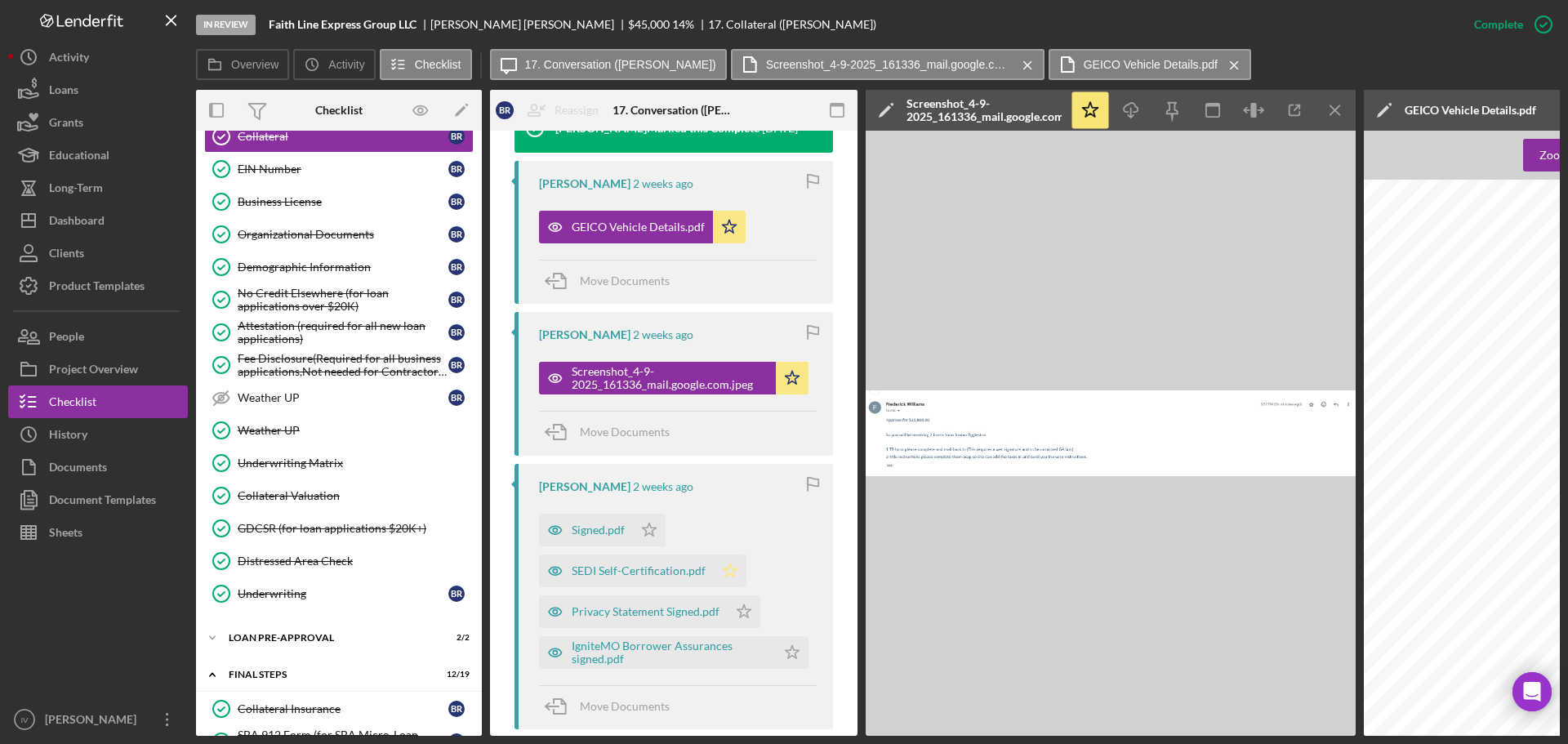
scroll to position [672, 0]
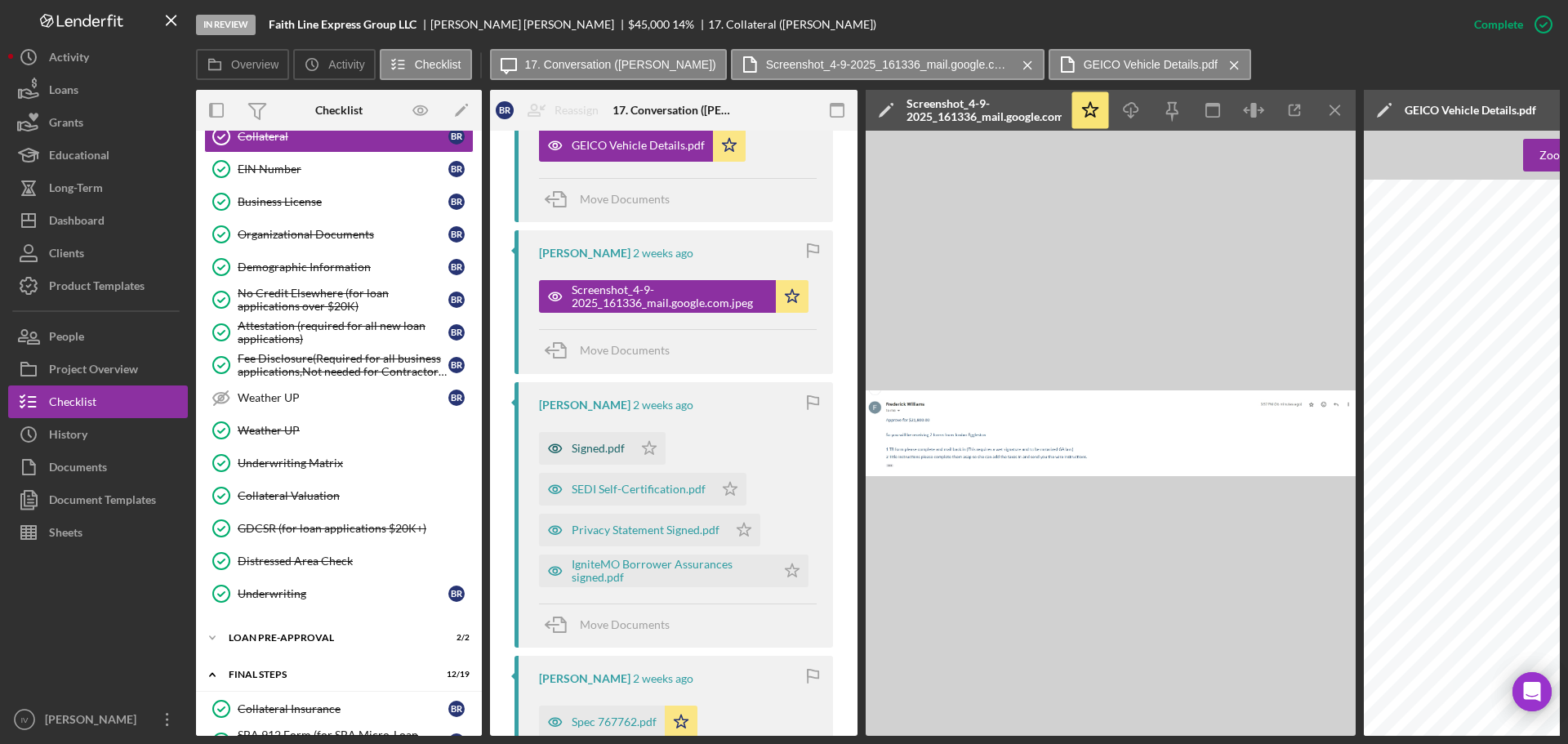
click at [583, 447] on div "Signed.pdf" at bounding box center [598, 448] width 53 height 13
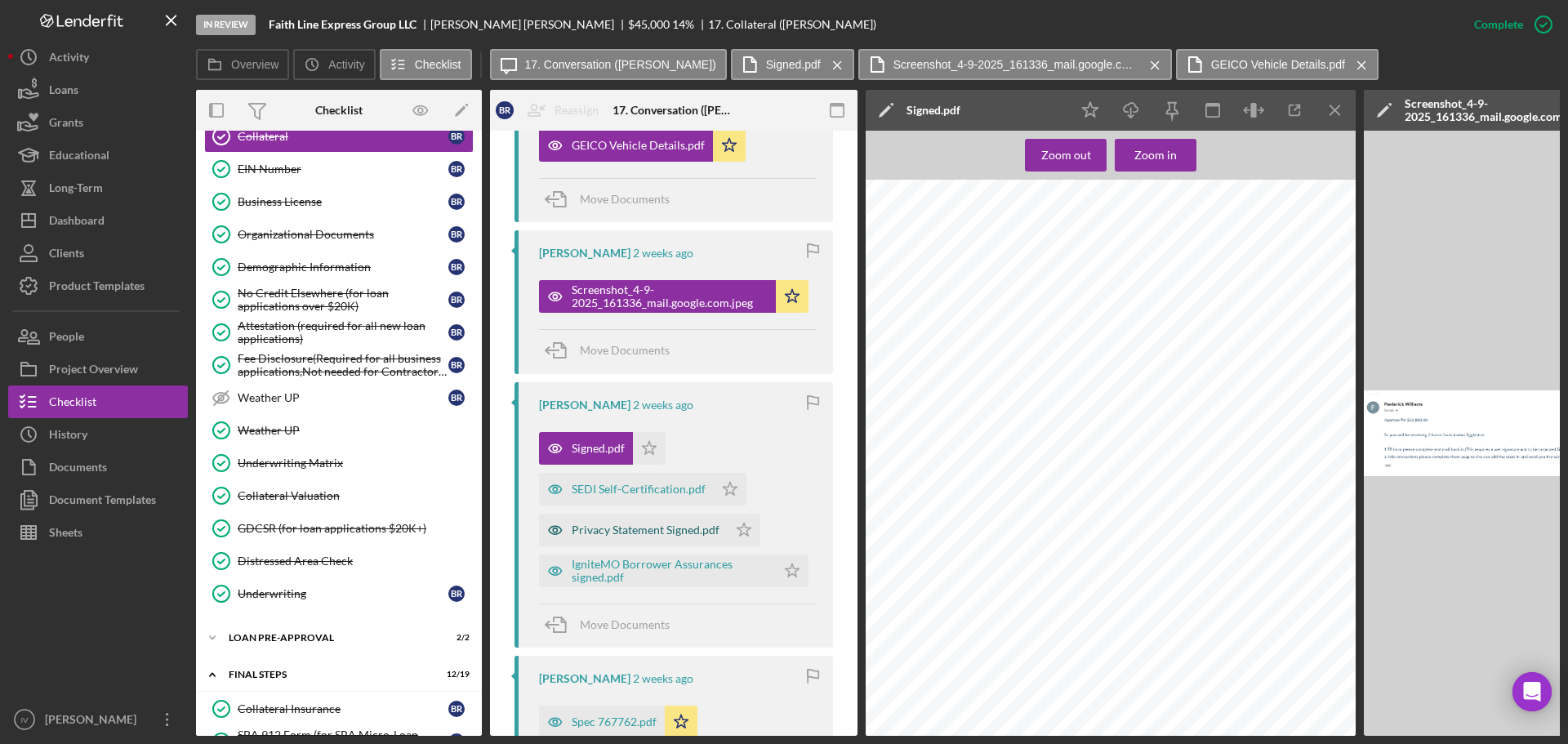
scroll to position [834, 0]
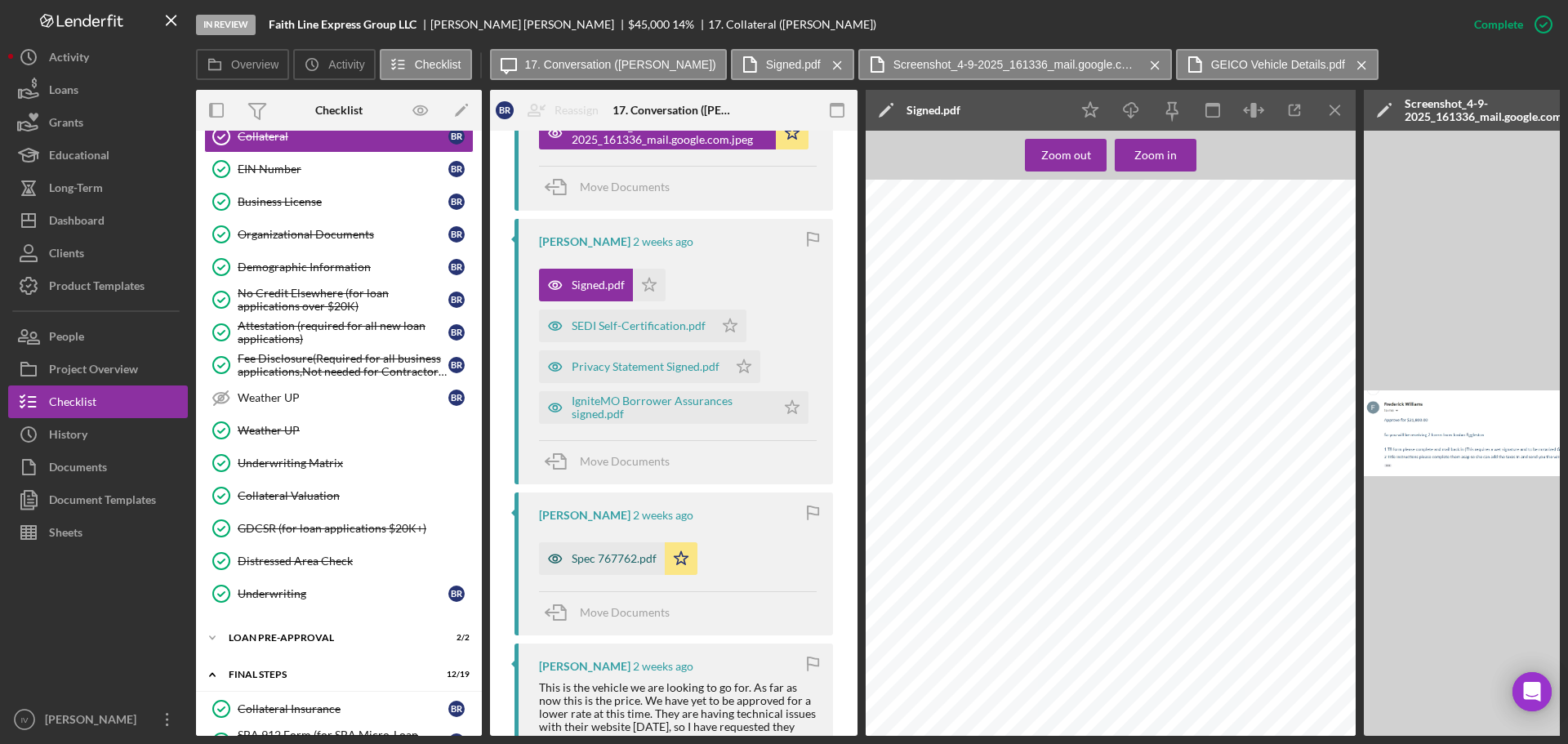
click at [622, 557] on div "Spec 767762.pdf" at bounding box center [614, 558] width 85 height 13
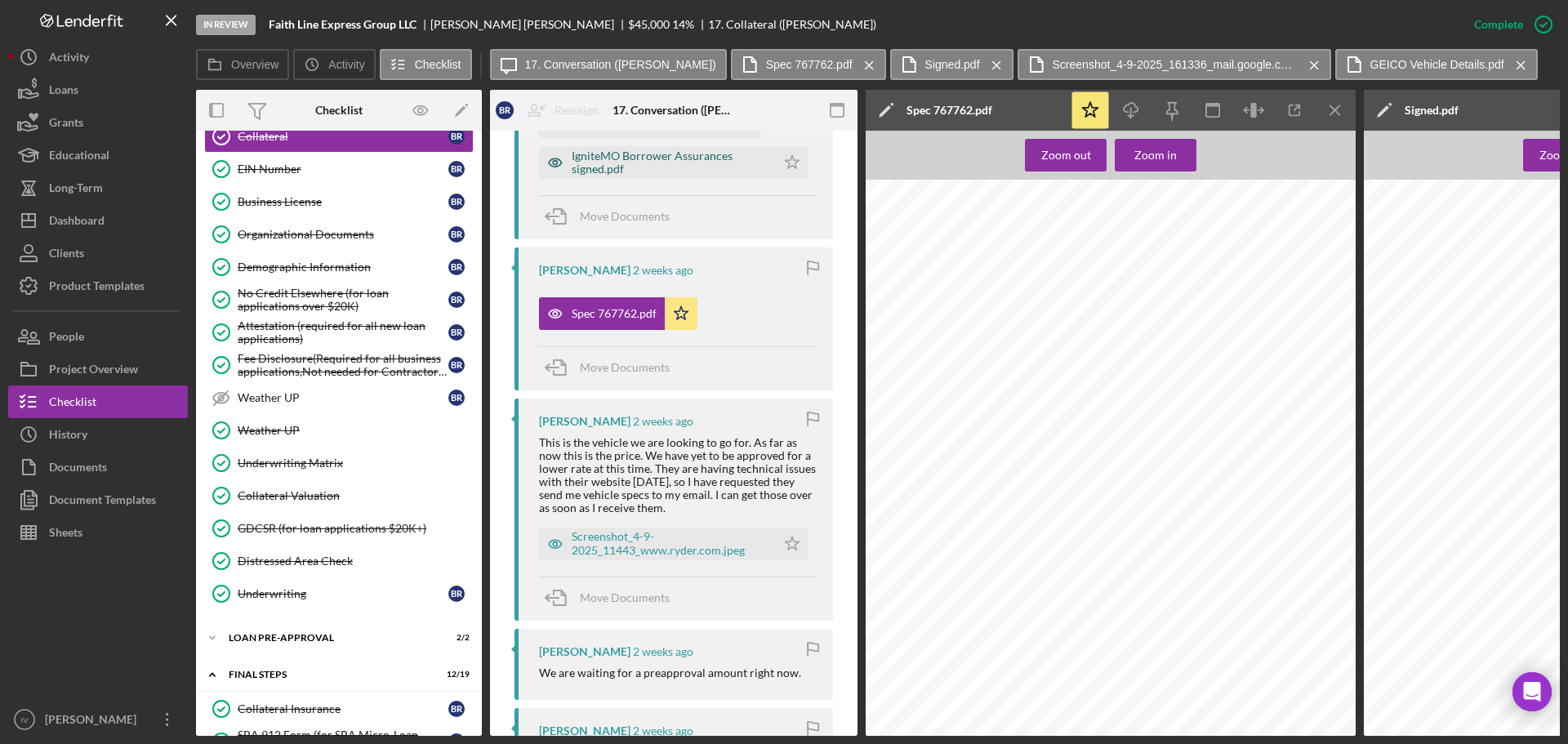
scroll to position [1161, 0]
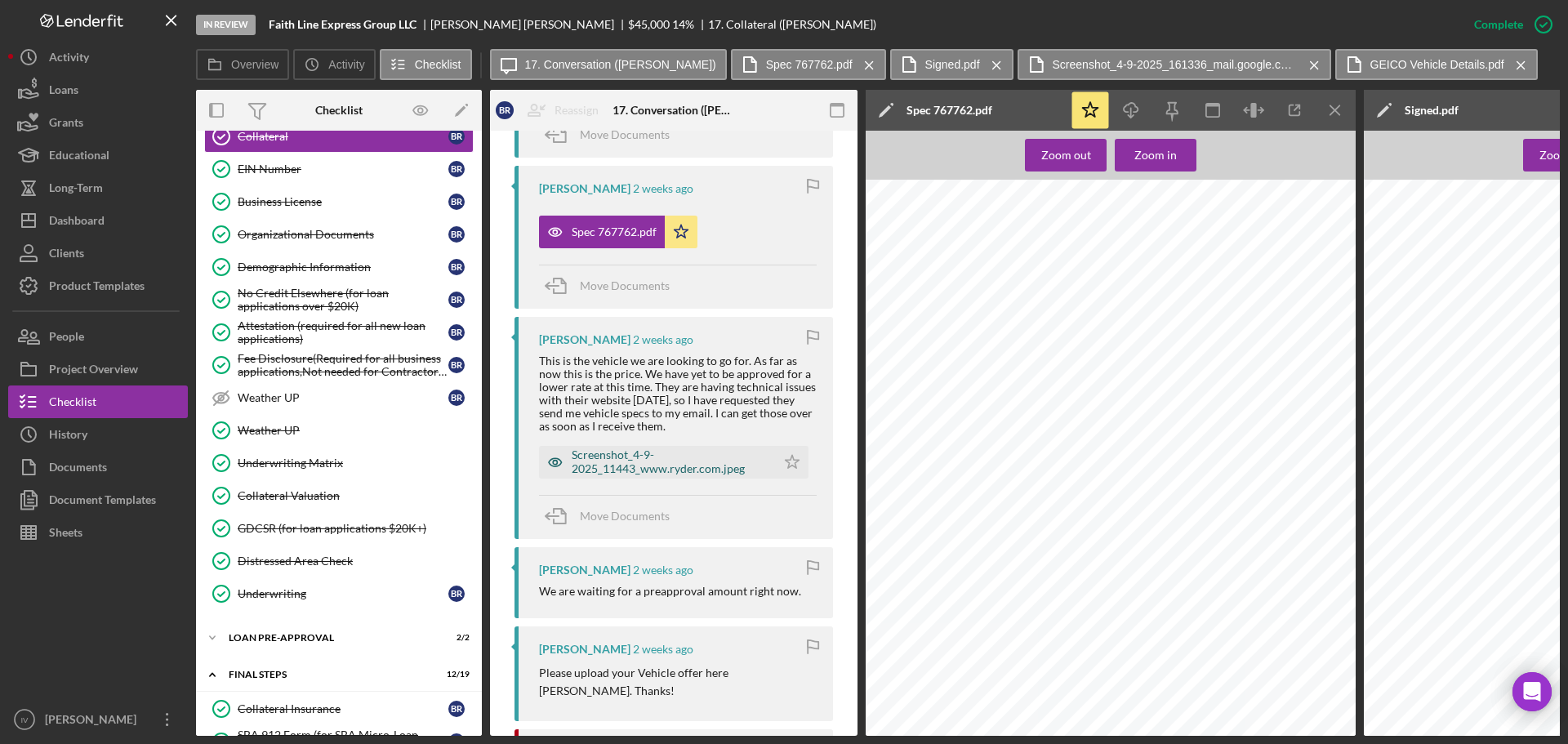
click at [648, 465] on div "Screenshot_4-9-2025_11443_www.ryder.com.jpeg" at bounding box center [669, 461] width 196 height 26
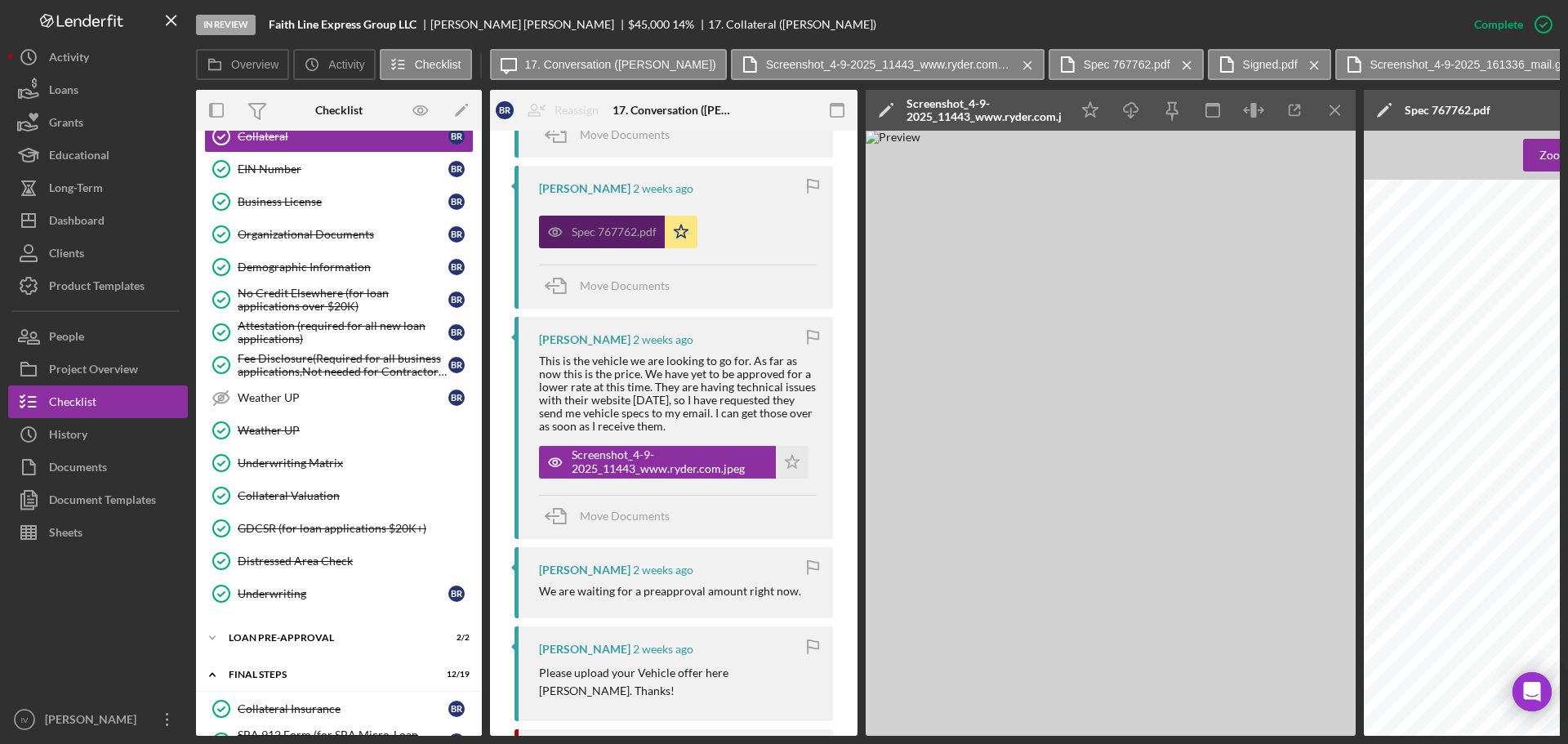
click at [598, 227] on div "Spec 767762.pdf" at bounding box center [614, 232] width 85 height 13
click at [1341, 107] on icon "Icon/Menu Close" at bounding box center [1335, 110] width 37 height 37
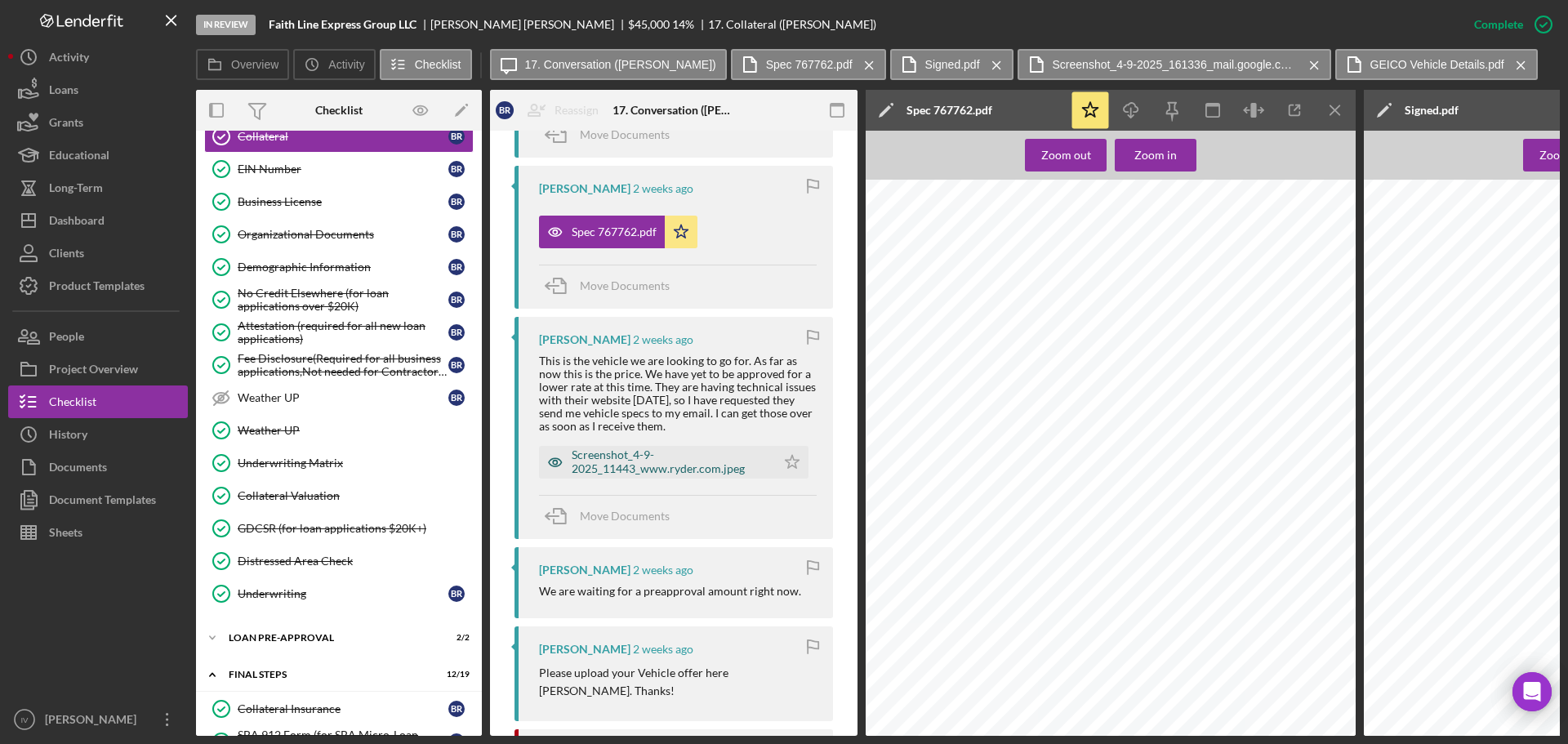
click at [650, 468] on div "Screenshot_4-9-2025_11443_www.ryder.com.jpeg" at bounding box center [669, 461] width 196 height 26
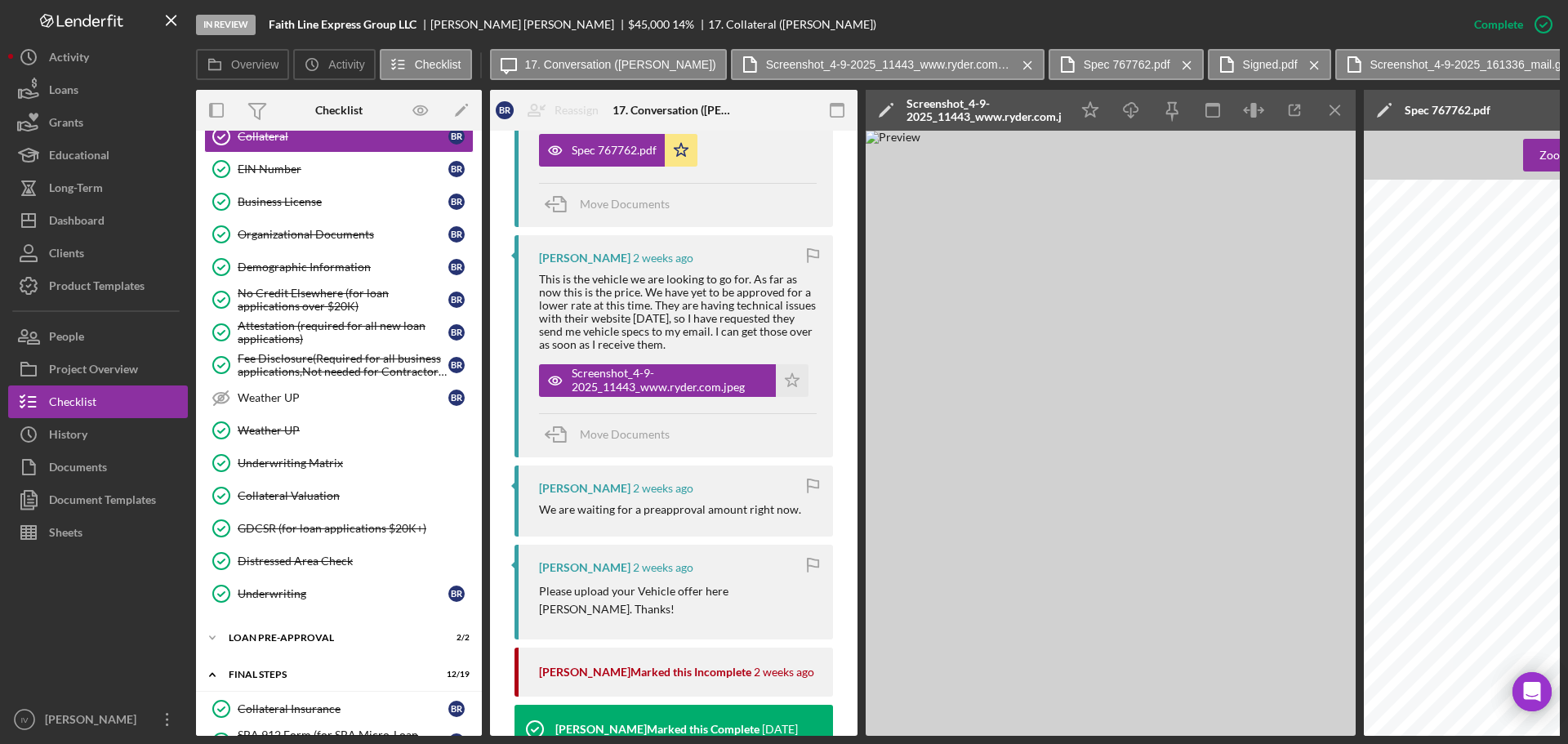
scroll to position [1732, 0]
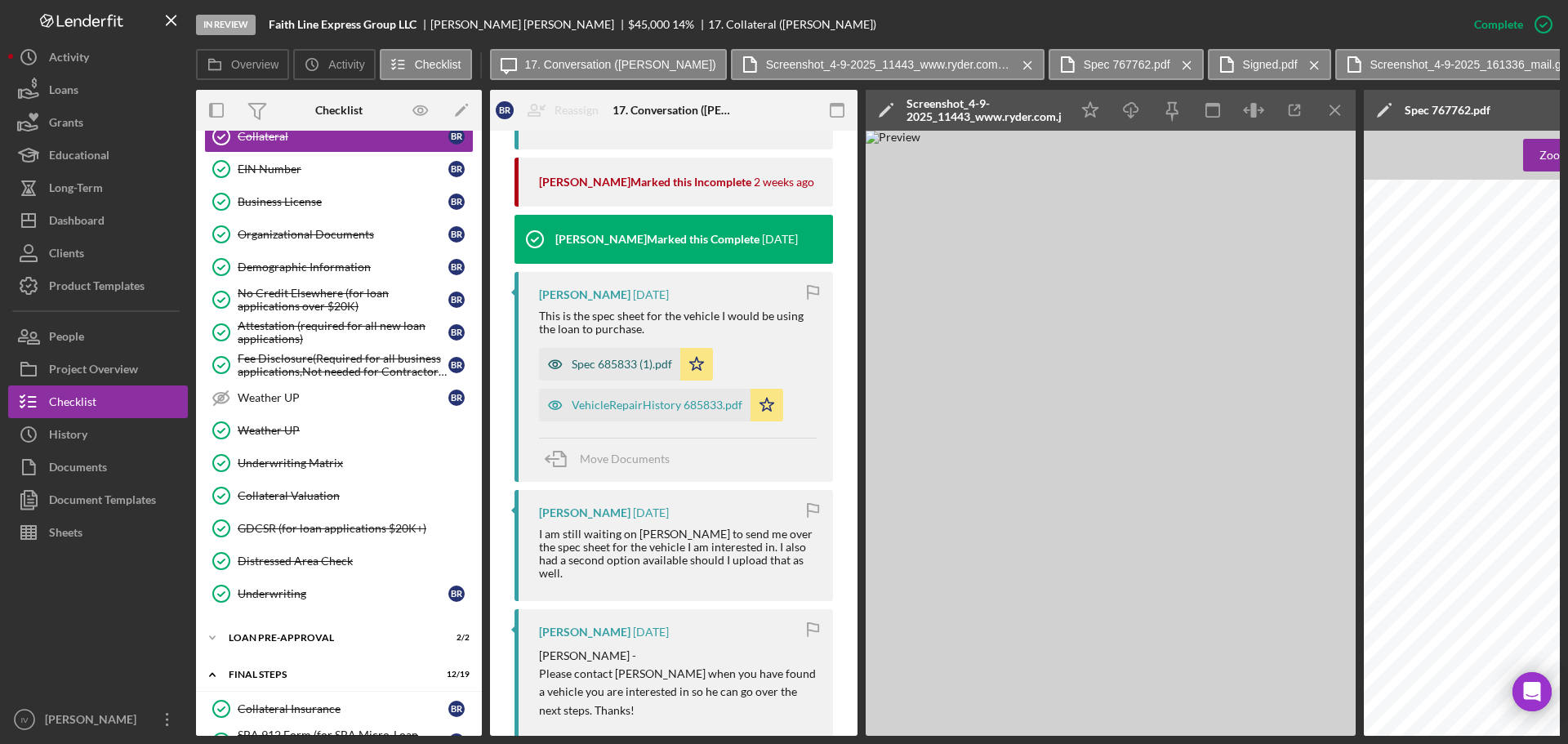
click at [631, 358] on div "Spec 685833 (1).pdf" at bounding box center [622, 364] width 100 height 13
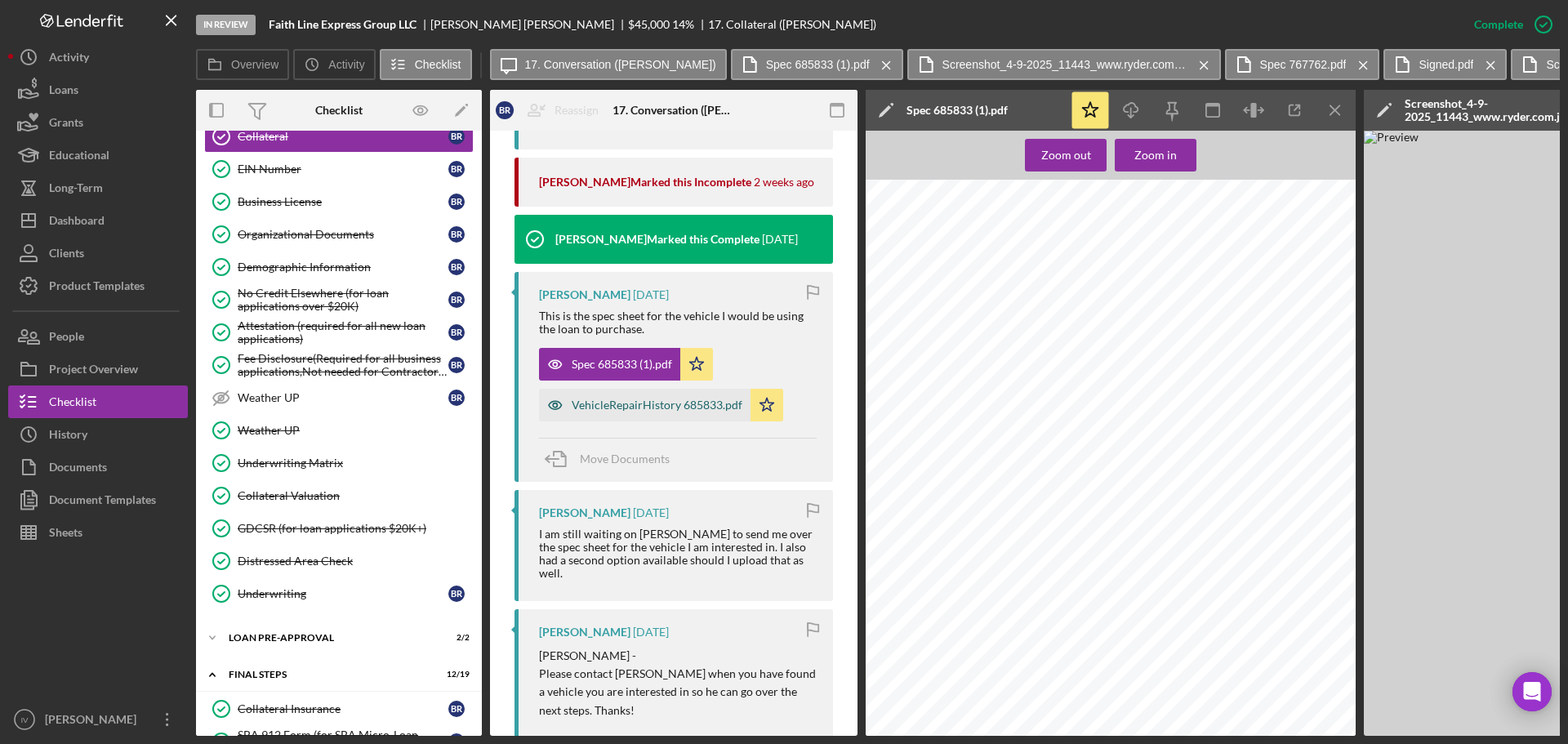
click at [648, 409] on div "VehicleRepairHistory 685833.pdf" at bounding box center [657, 405] width 171 height 13
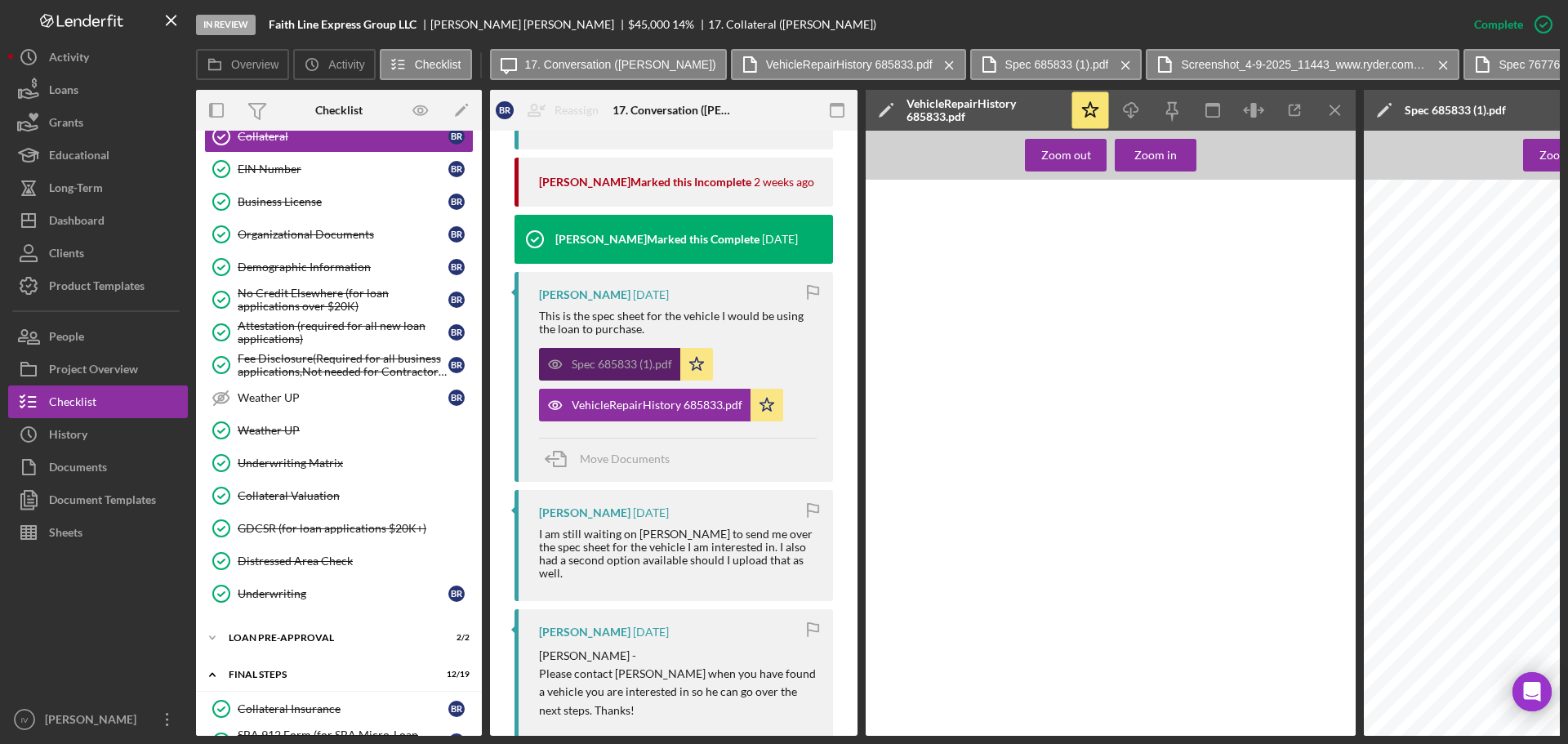
click at [648, 371] on div "Spec 685833 (1).pdf" at bounding box center [622, 364] width 100 height 13
click at [647, 385] on div "VehicleRepairHistory 685833.pdf Icon/Star" at bounding box center [665, 401] width 252 height 41
click at [646, 415] on div "VehicleRepairHistory 685833.pdf" at bounding box center [645, 405] width 211 height 33
click at [1335, 106] on icon "Icon/Menu Close" at bounding box center [1335, 110] width 37 height 37
